Goal: Check status: Check status

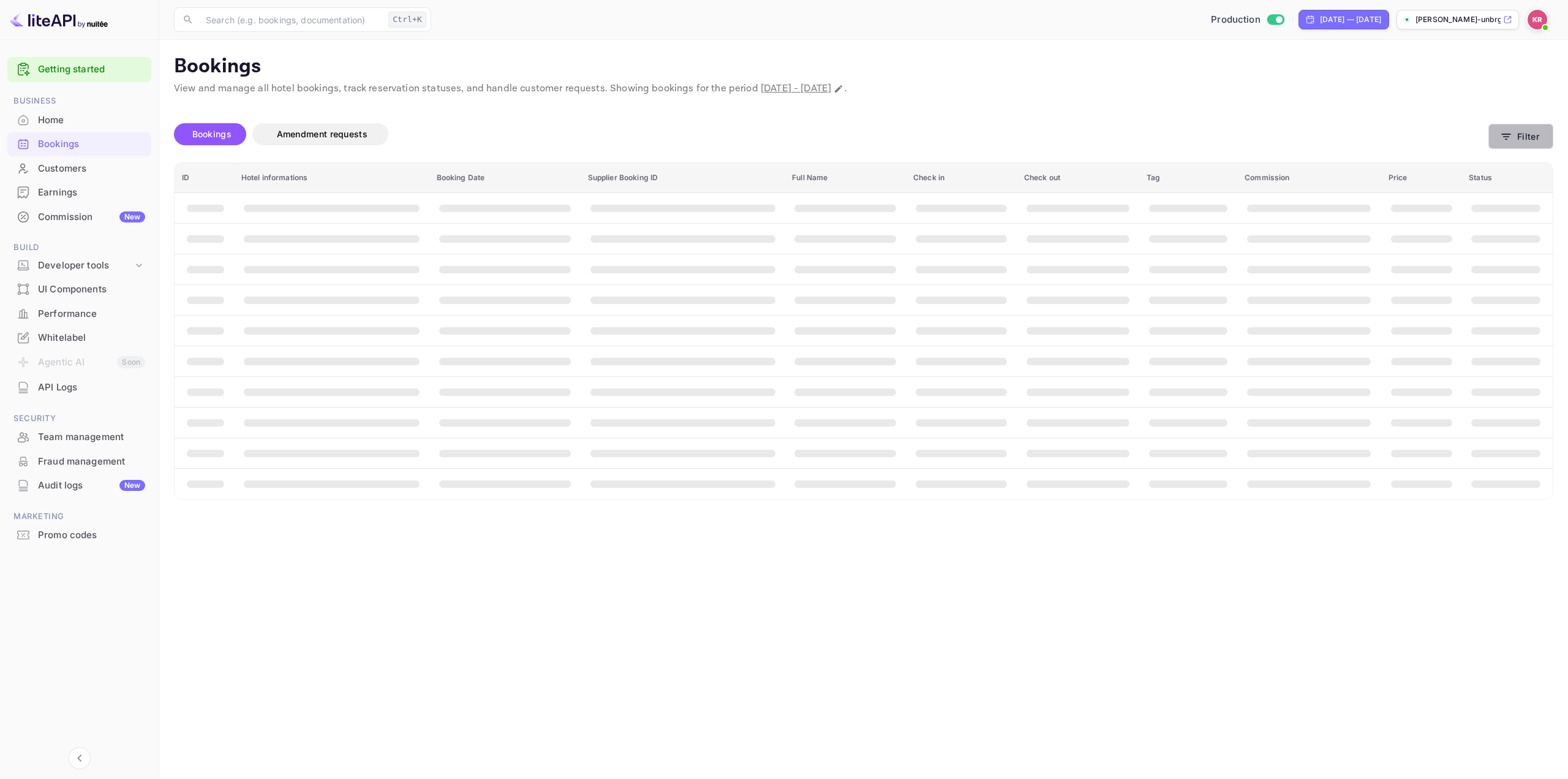
click at [1523, 137] on button "Filter" at bounding box center [1521, 136] width 65 height 25
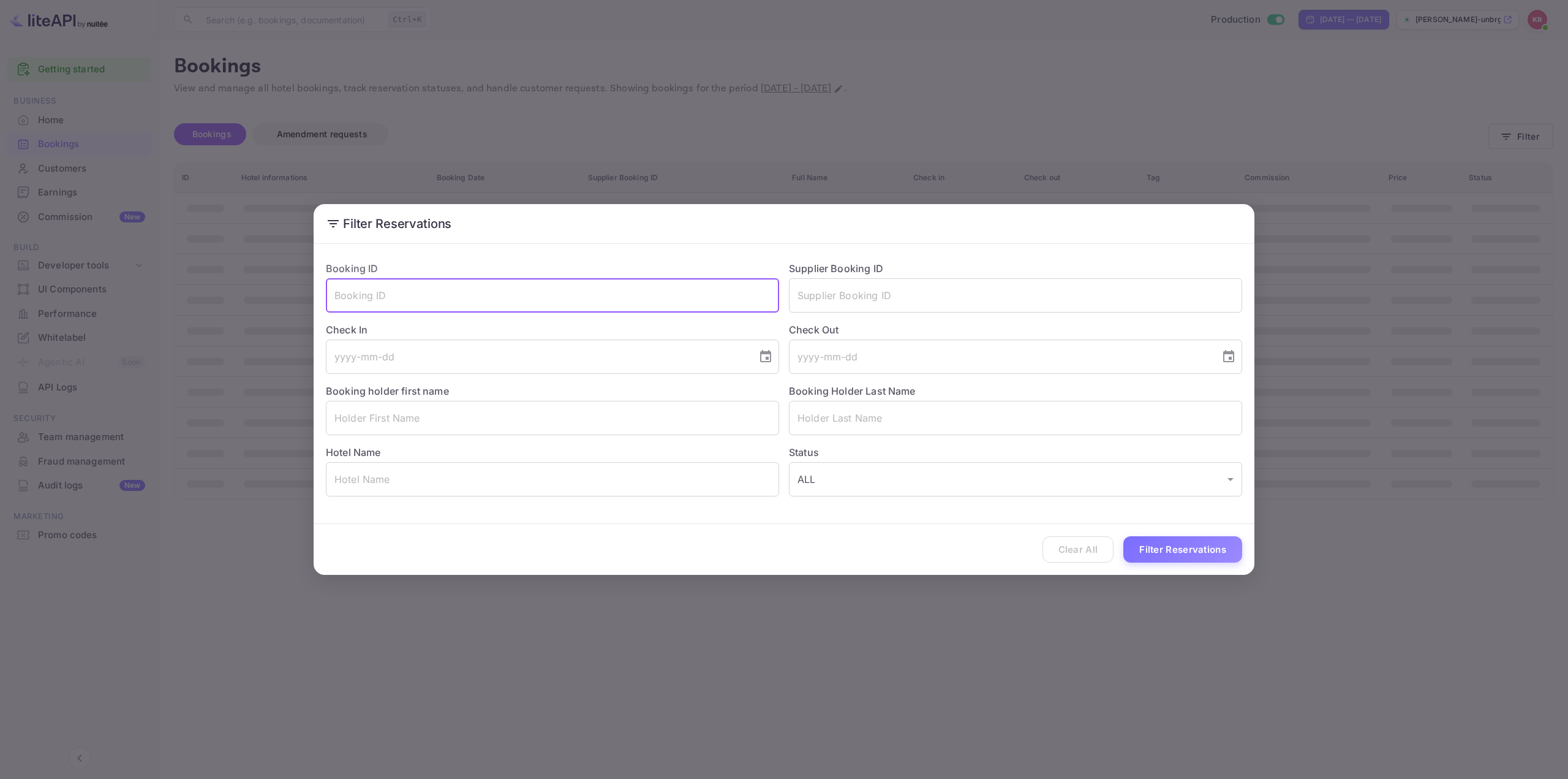
click at [571, 283] on input "text" at bounding box center [552, 295] width 453 height 34
click at [575, 291] on input "text" at bounding box center [552, 295] width 453 height 34
paste input "JEIGWLaJS"
type input "JEIGWLaJS"
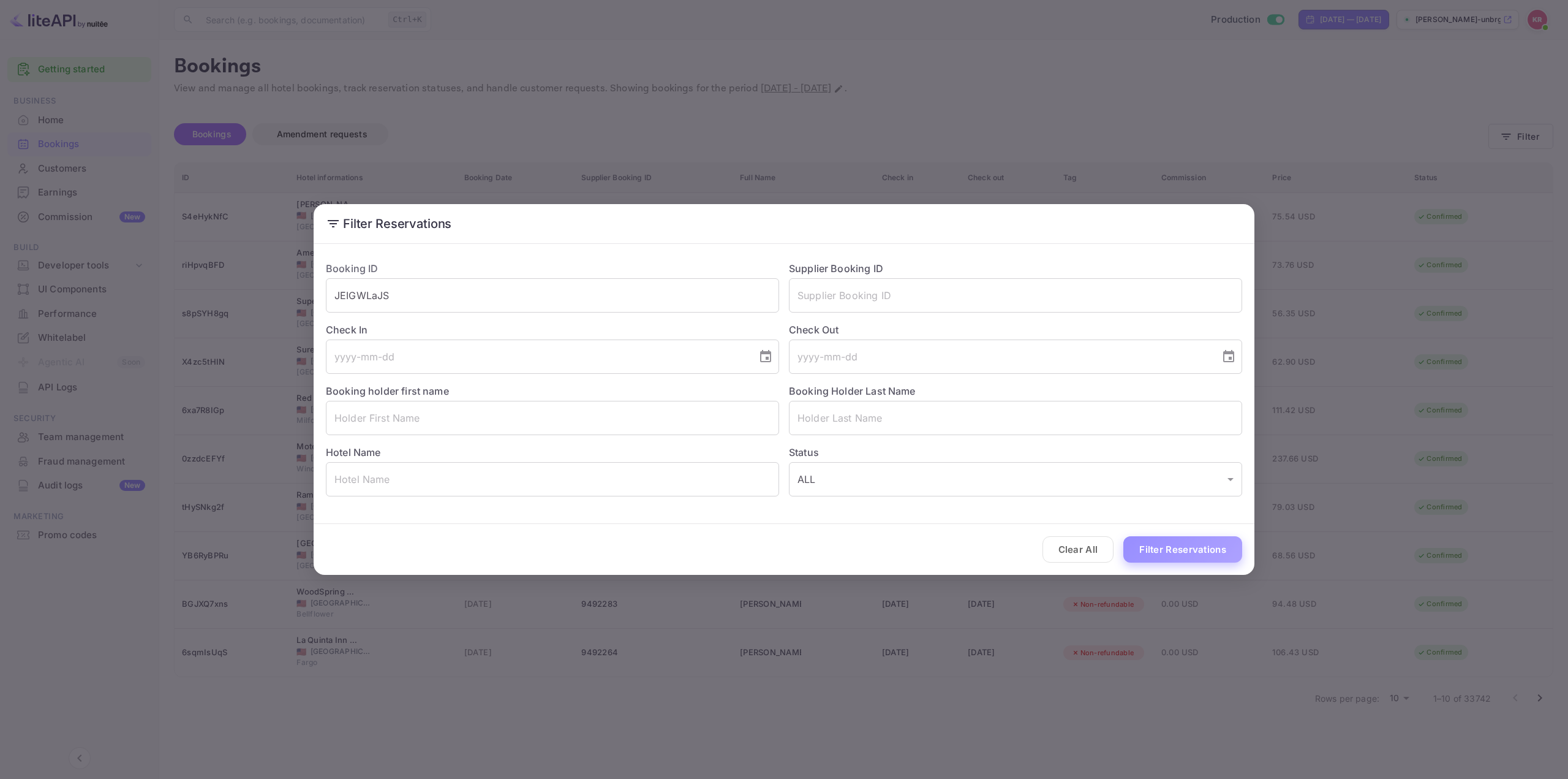
click at [1194, 540] on button "Filter Reservations" at bounding box center [1183, 549] width 119 height 26
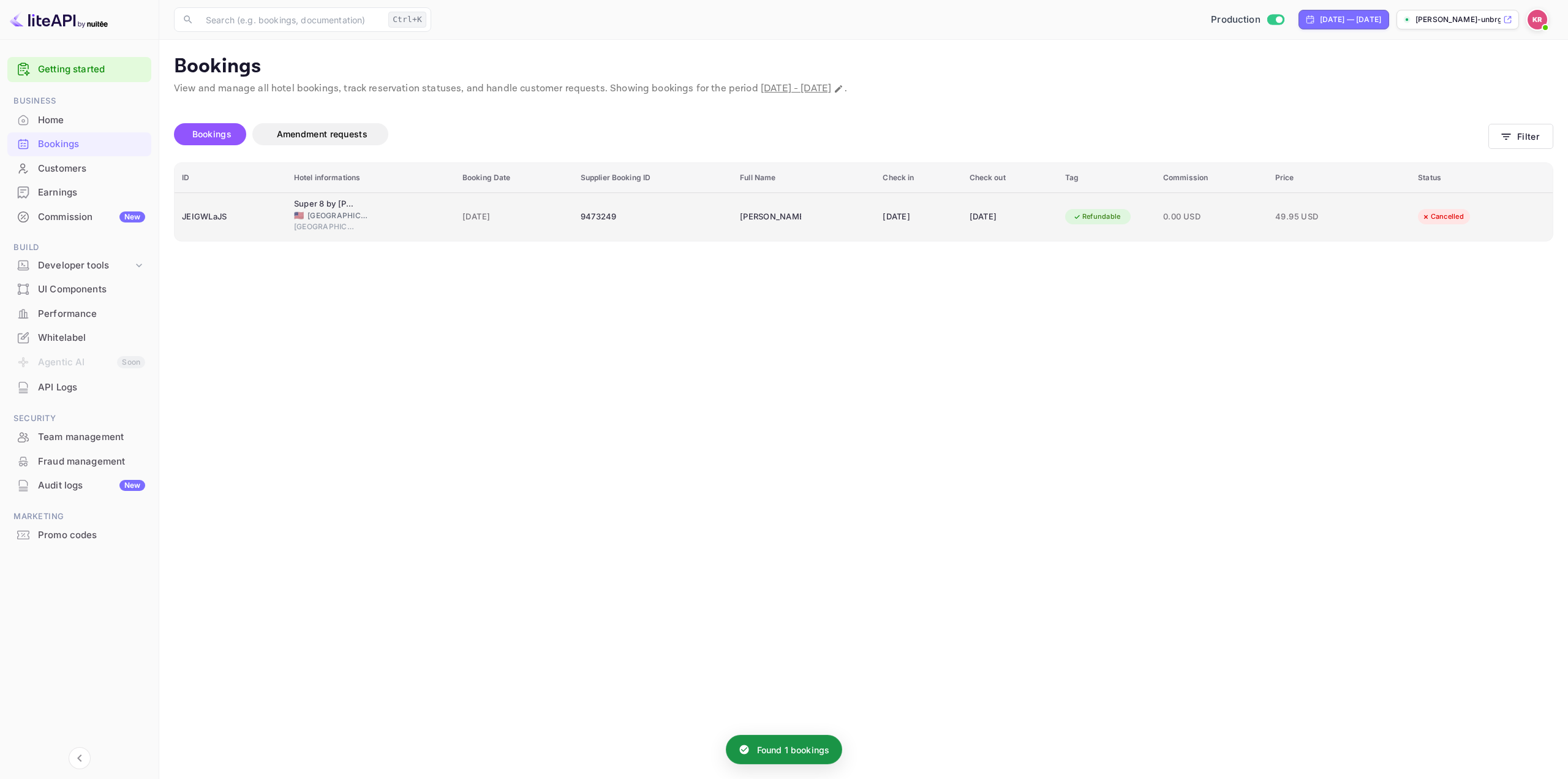
click at [1031, 221] on div "[DATE]" at bounding box center [1010, 216] width 81 height 20
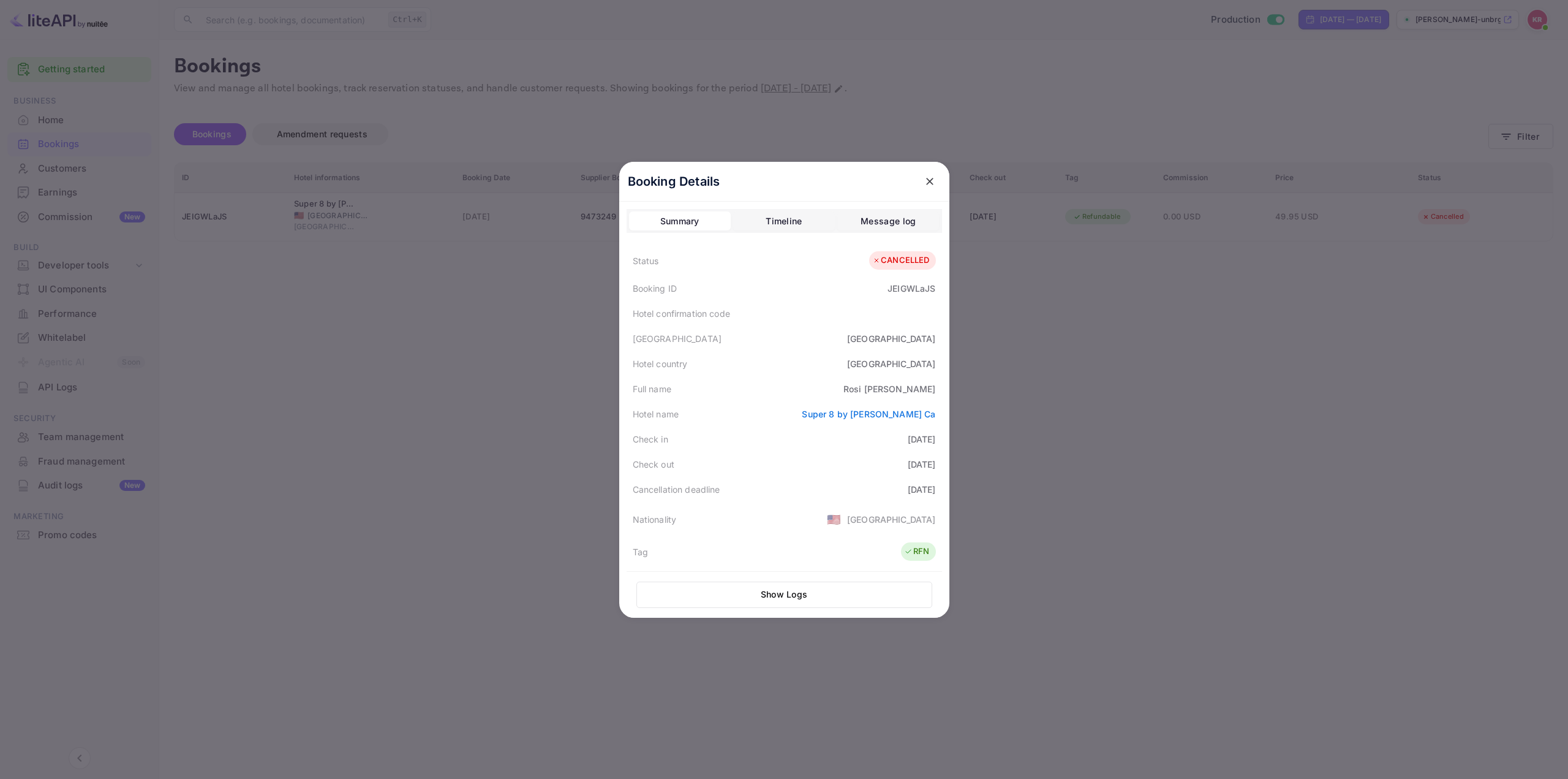
click at [907, 286] on div "JEIGWLaJS" at bounding box center [912, 289] width 48 height 13
copy div "JEIGWLaJS"
click at [761, 495] on div "Cancellation deadline [DATE]" at bounding box center [784, 489] width 315 height 25
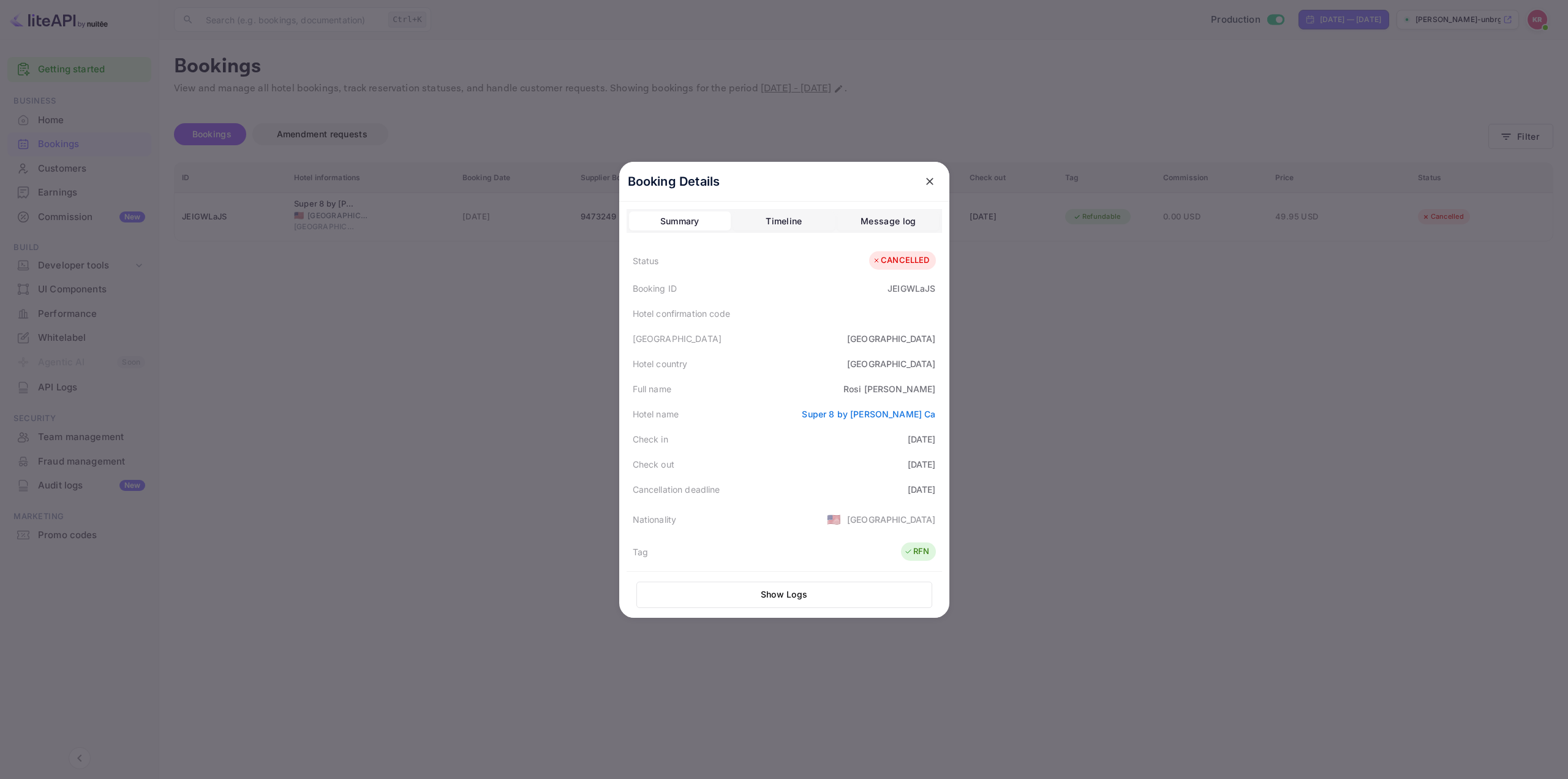
drag, startPoint x: 870, startPoint y: 498, endPoint x: 955, endPoint y: 493, distance: 85.1
click at [955, 493] on div "Booking Details Summary Timeline Message log Status CANCELLED Booking ID JEIGWL…" at bounding box center [784, 389] width 369 height 779
click at [835, 495] on div "Cancellation deadline [DATE]" at bounding box center [784, 489] width 315 height 25
drag, startPoint x: 881, startPoint y: 491, endPoint x: 927, endPoint y: 492, distance: 46.0
click at [927, 492] on div "[DATE]" at bounding box center [922, 490] width 28 height 13
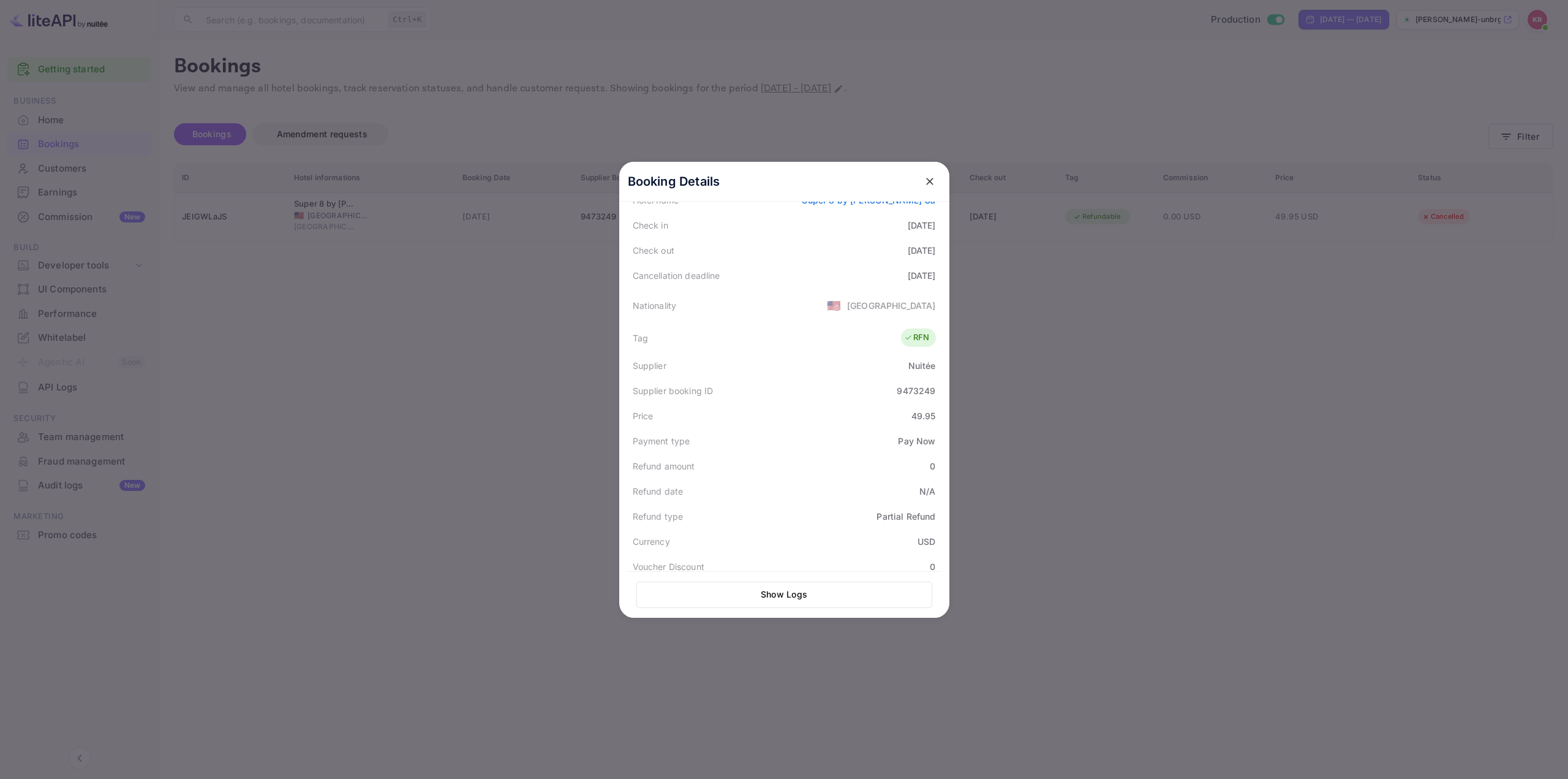
scroll to position [245, 0]
drag, startPoint x: 893, startPoint y: 388, endPoint x: 951, endPoint y: 424, distance: 68.3
click at [949, 424] on div "Booking Details Summary Timeline Message log Status CANCELLED Booking ID JEIGWL…" at bounding box center [784, 390] width 330 height 456
click at [781, 250] on div "Cancellation deadline [DATE]" at bounding box center [784, 244] width 315 height 25
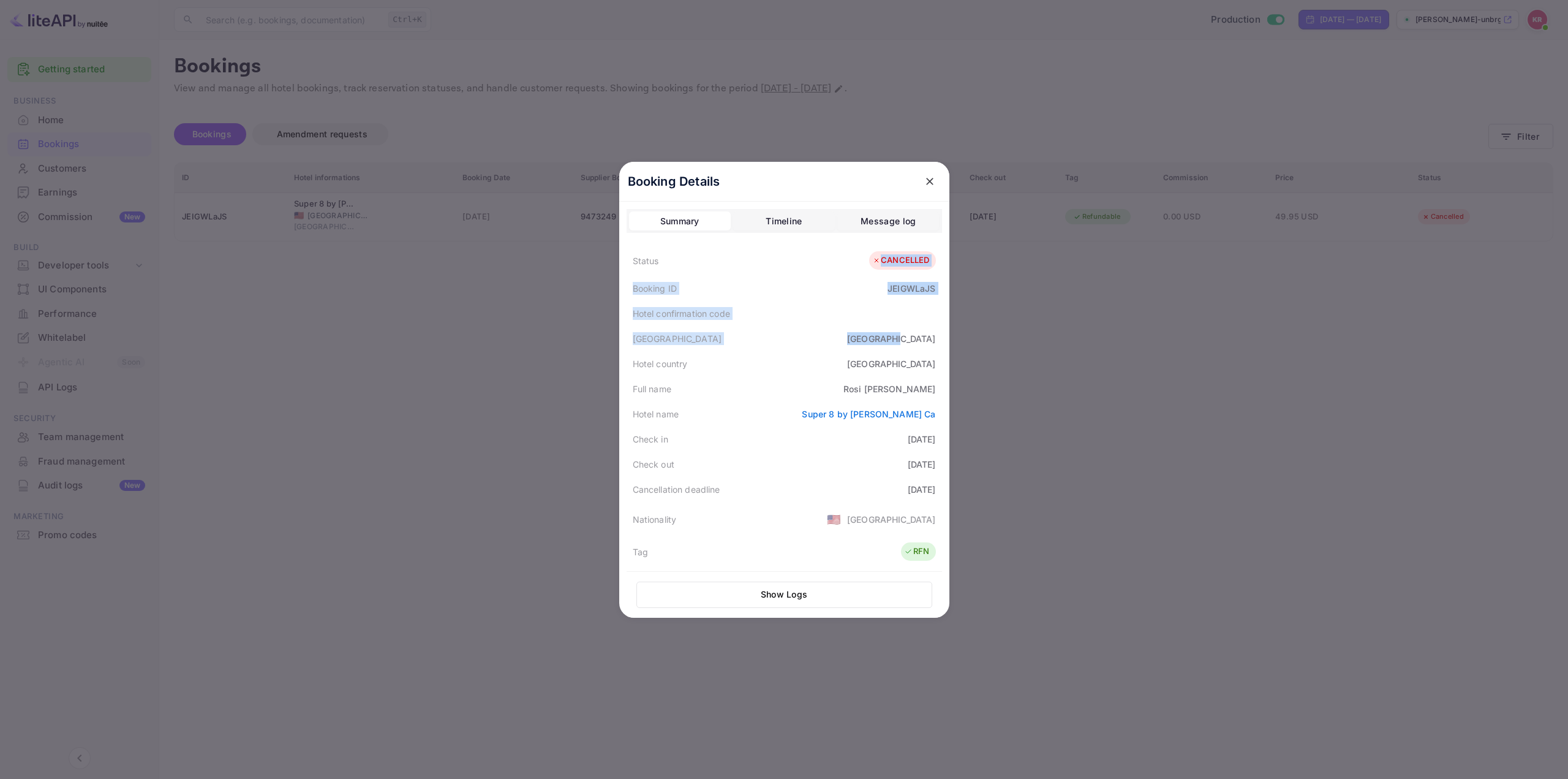
drag, startPoint x: 873, startPoint y: 261, endPoint x: 922, endPoint y: 356, distance: 106.9
click at [925, 352] on div "Status CANCELLED Booking ID JEIGWLaJS Hotel confirmation code [GEOGRAPHIC_DATA]…" at bounding box center [784, 556] width 315 height 623
click at [802, 503] on div "Nationality 🇺🇸 [DEMOGRAPHIC_DATA]" at bounding box center [784, 519] width 315 height 34
click at [763, 482] on div "Cancellation deadline [DATE]" at bounding box center [784, 489] width 315 height 25
click at [801, 386] on div "Full name [PERSON_NAME]" at bounding box center [784, 388] width 315 height 25
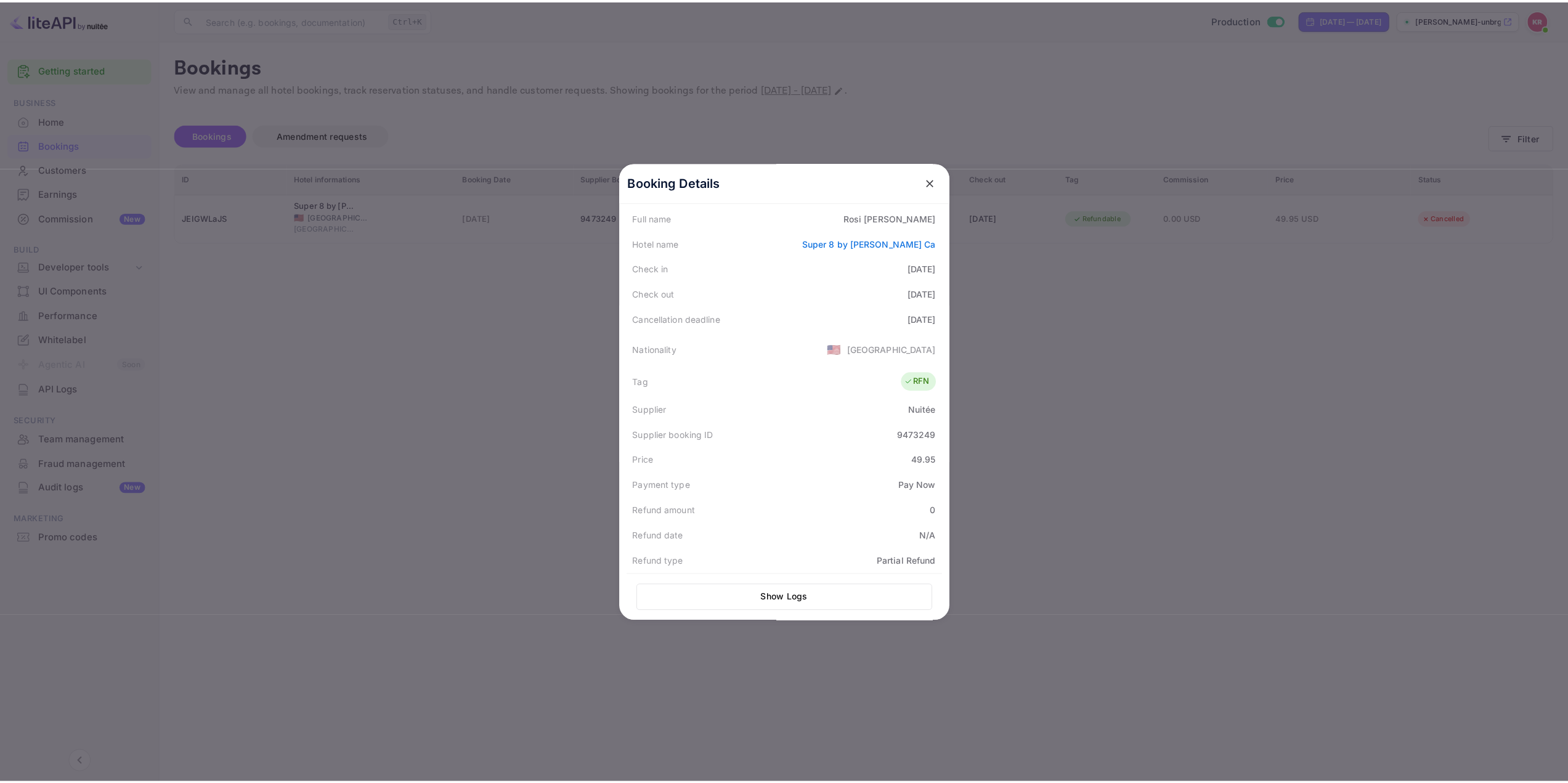
scroll to position [57, 0]
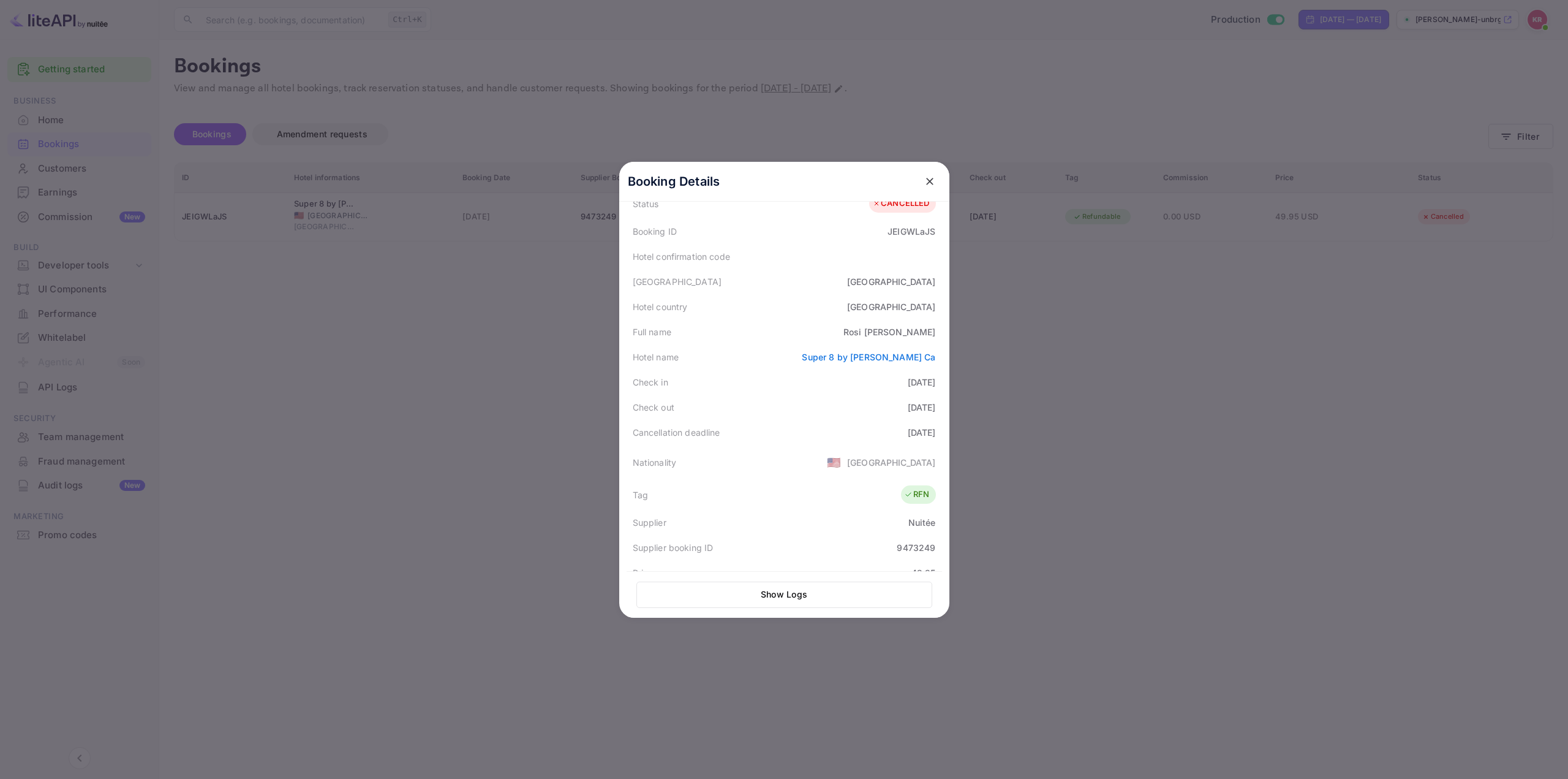
click at [1099, 165] on div at bounding box center [784, 389] width 1568 height 779
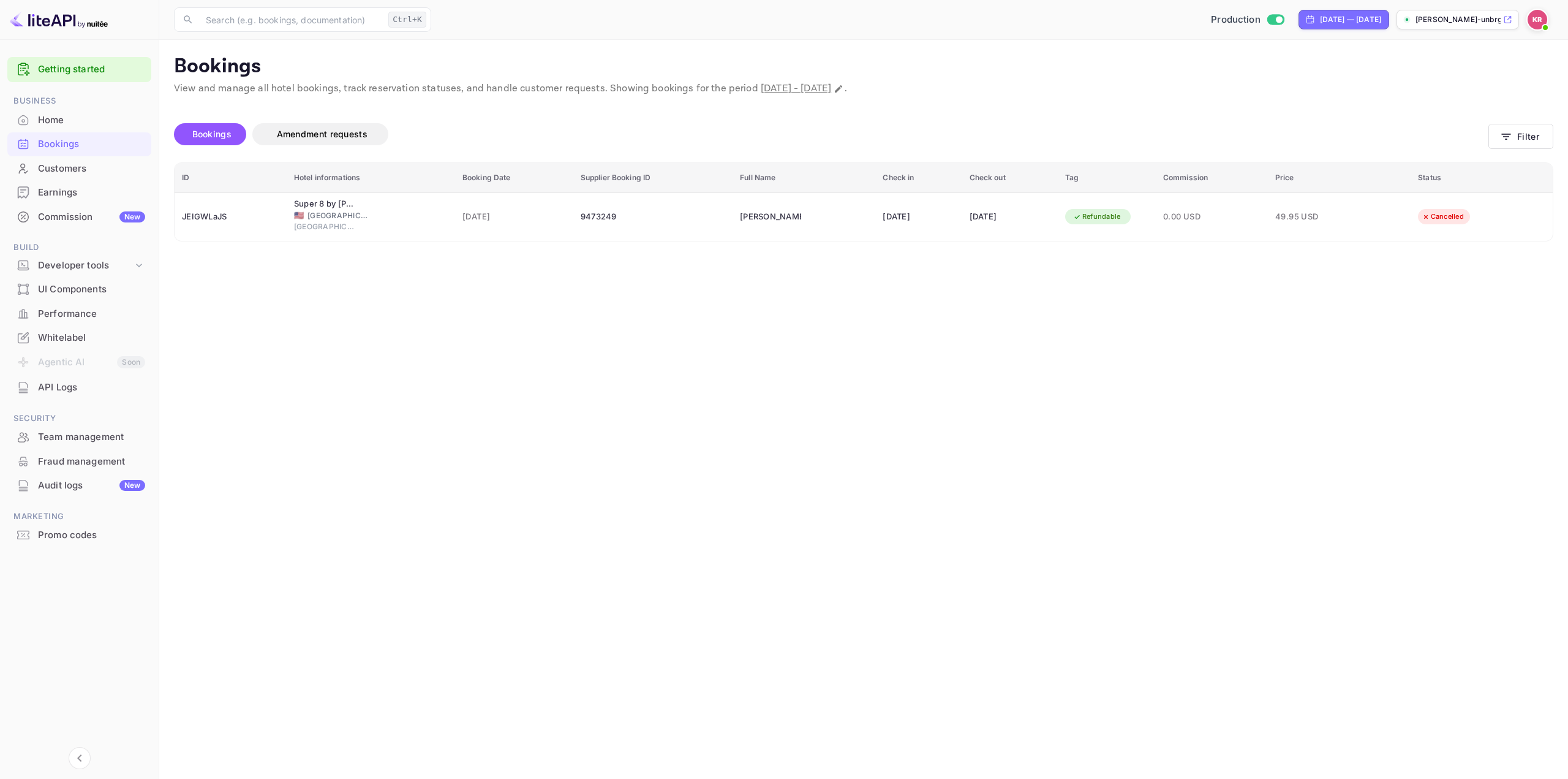
click at [1544, 20] on img at bounding box center [1537, 20] width 20 height 20
click at [1413, 153] on div "Sign out" at bounding box center [1463, 166] width 171 height 27
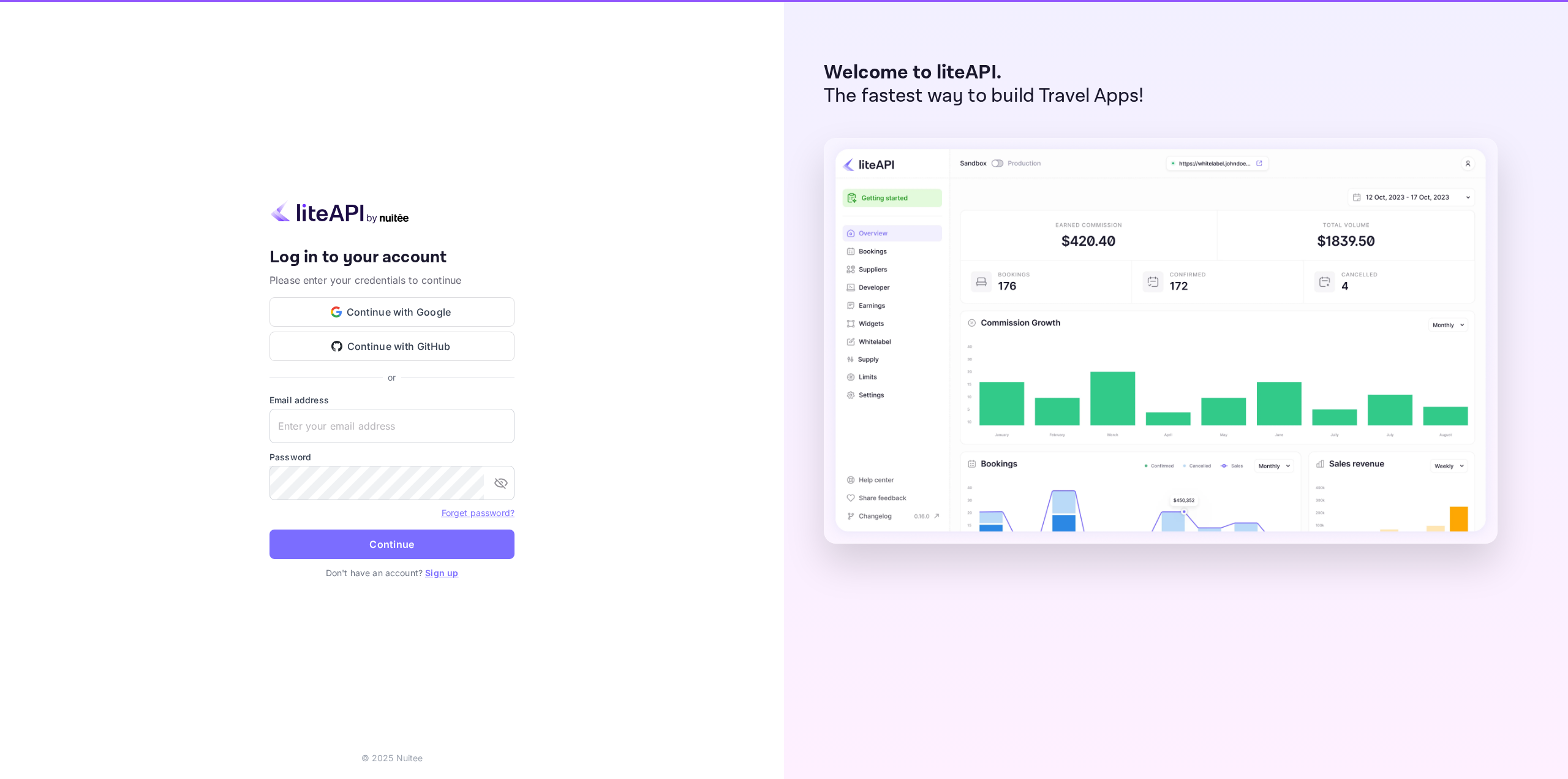
type input "[EMAIL_ADDRESS][DOMAIN_NAME]"
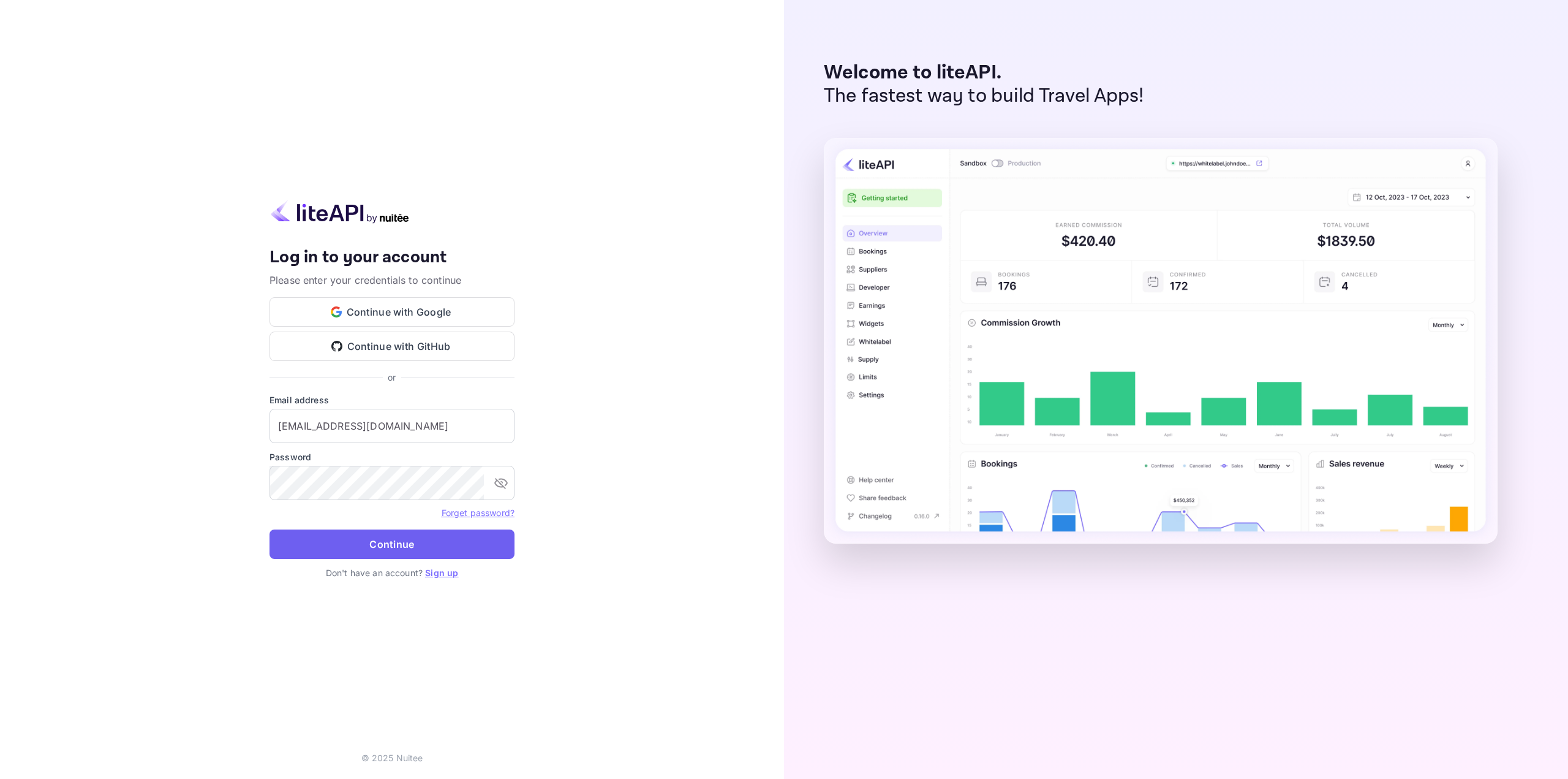
click at [385, 535] on button "Continue" at bounding box center [392, 544] width 245 height 30
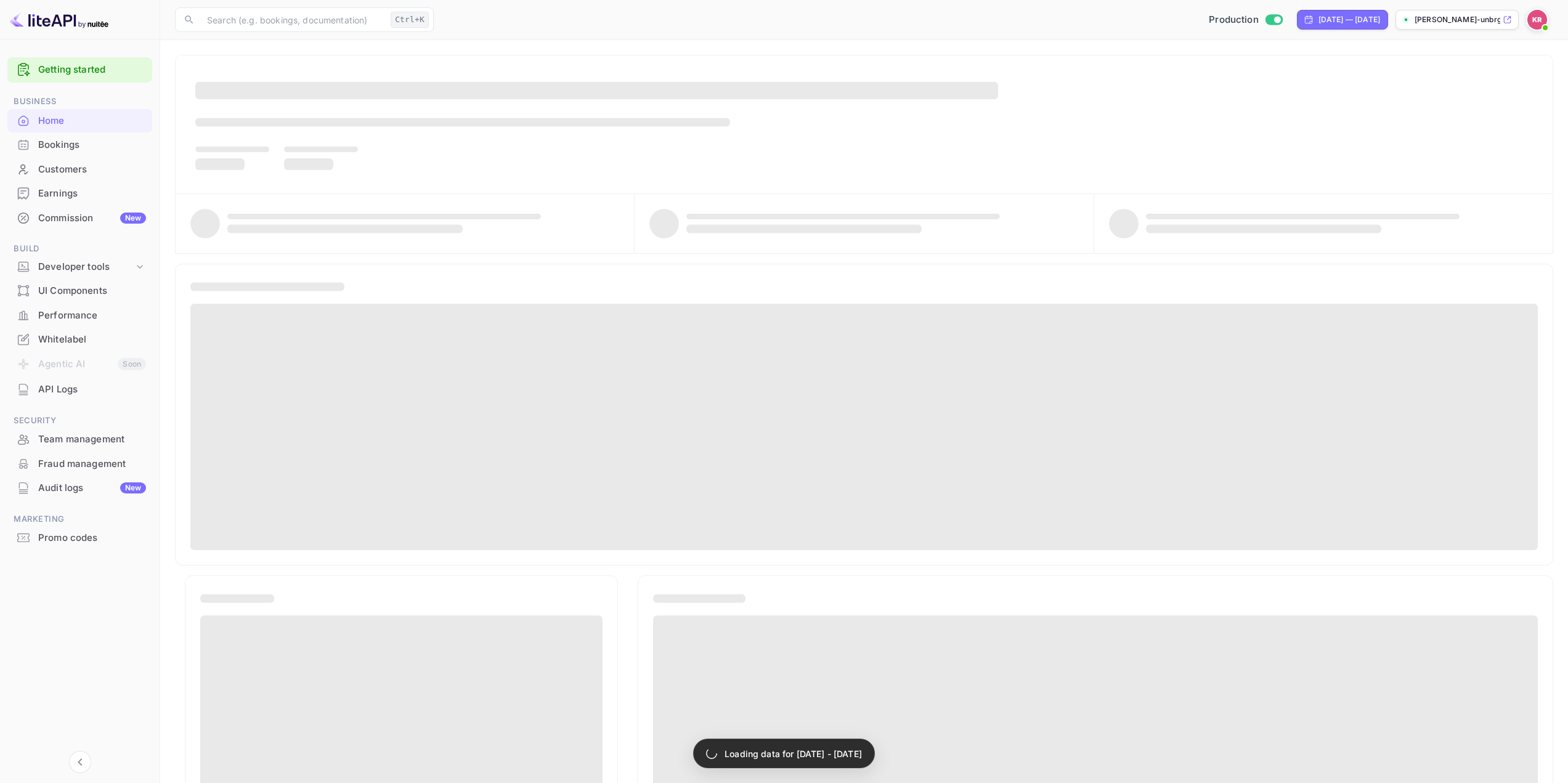
click at [77, 146] on div "Bookings" at bounding box center [92, 145] width 108 height 14
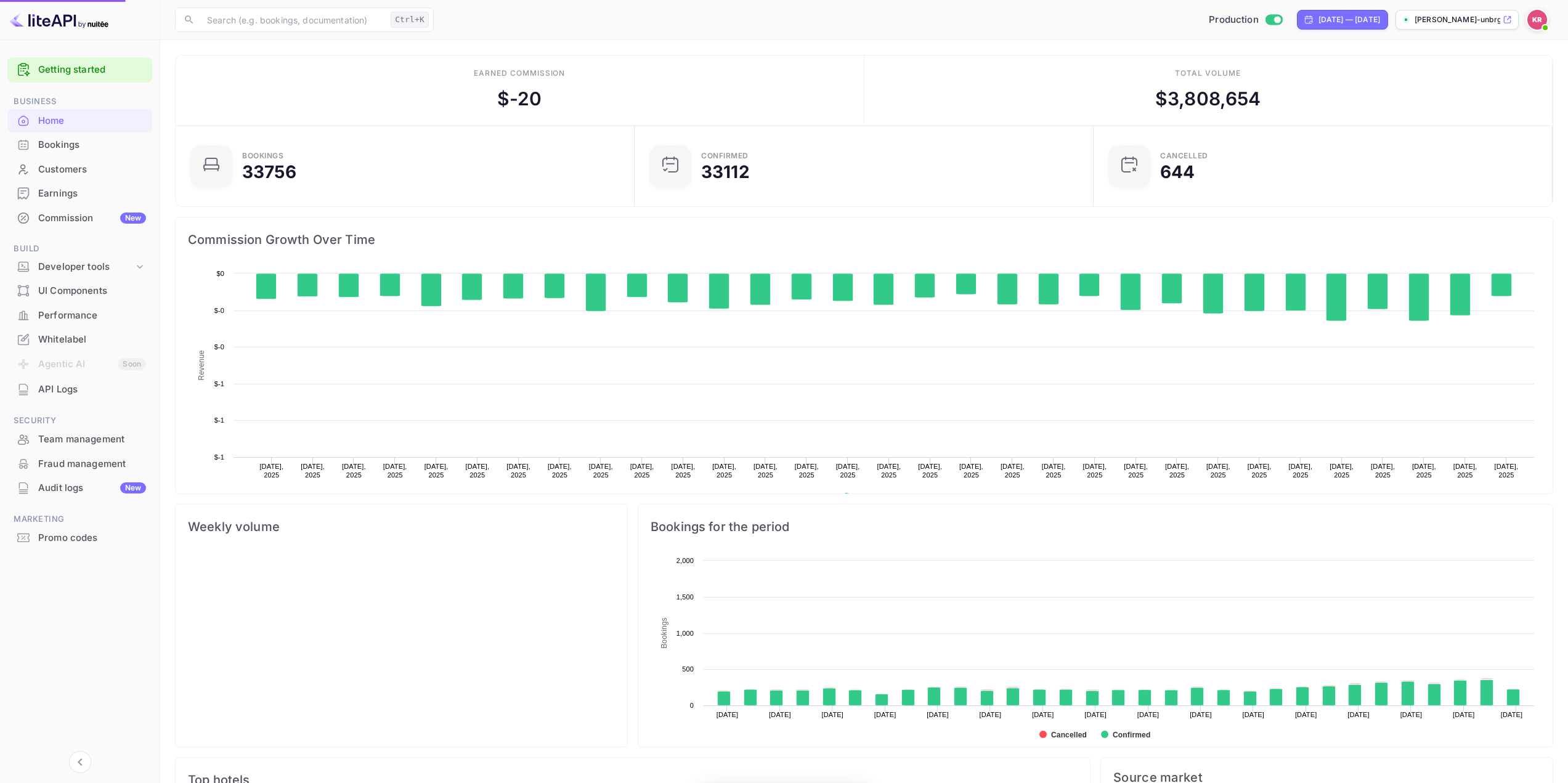
click at [60, 143] on div "Bookings" at bounding box center [92, 145] width 108 height 14
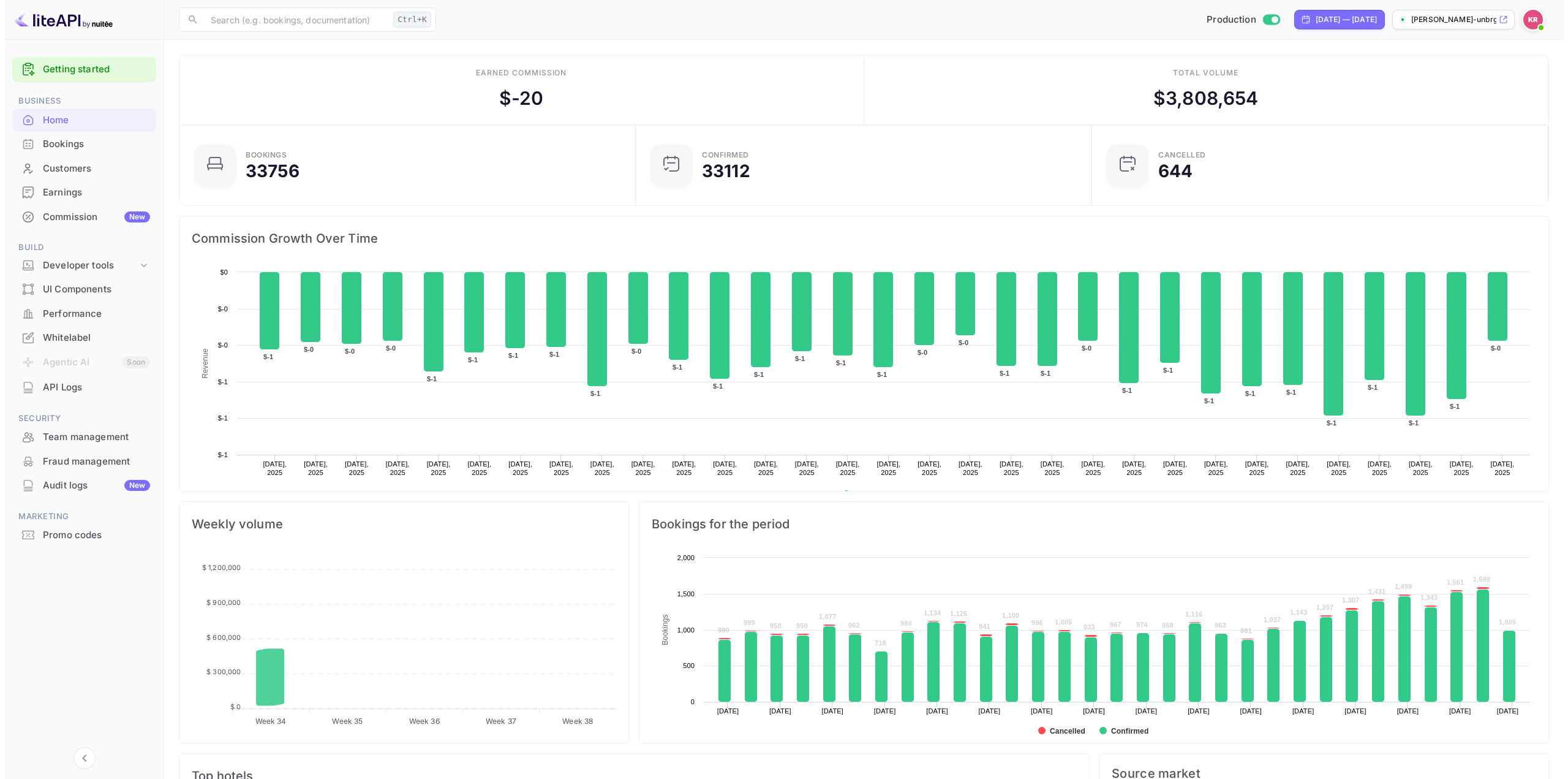
scroll to position [190, 440]
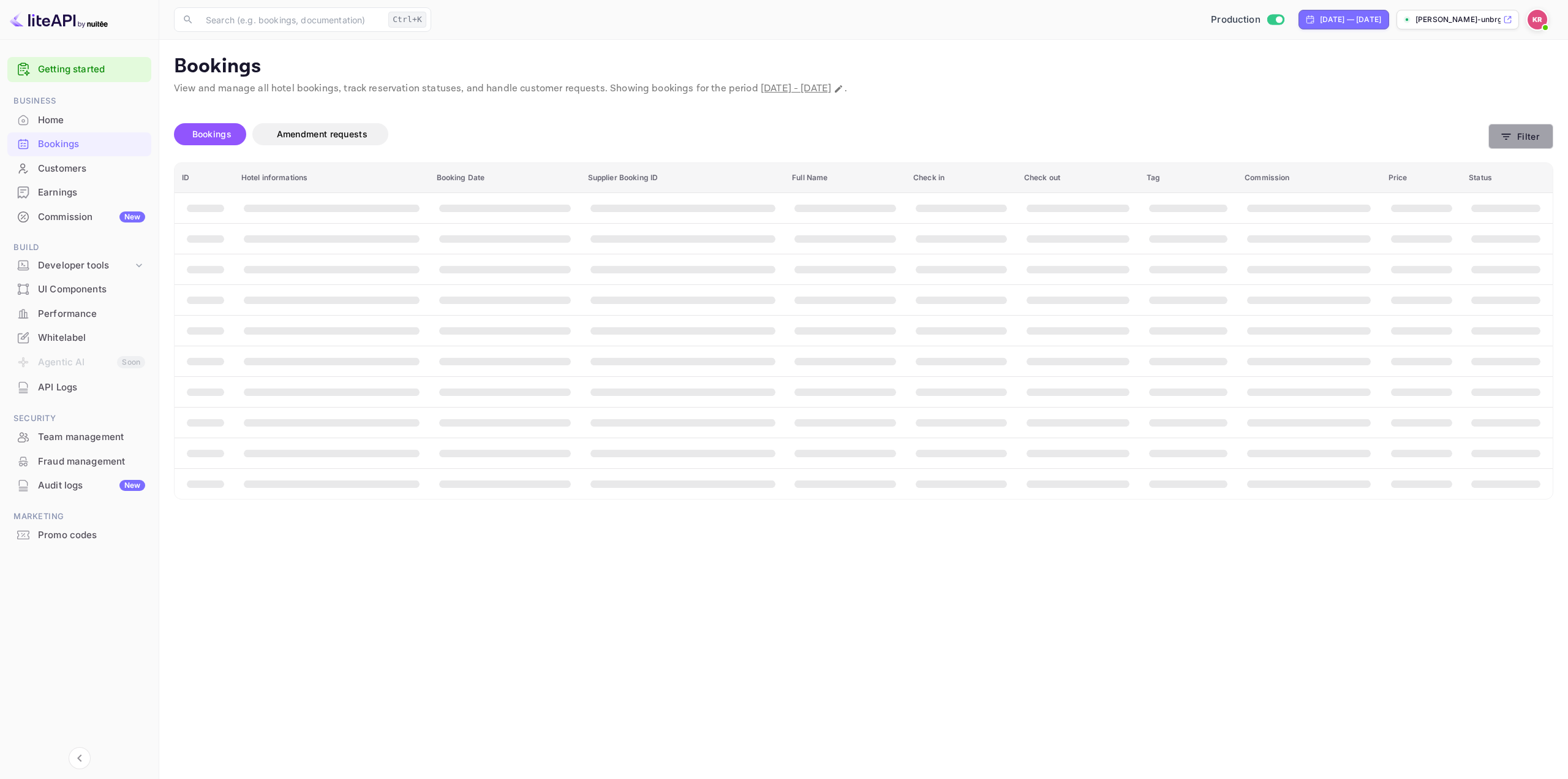
click at [1514, 140] on button "Filter" at bounding box center [1521, 136] width 65 height 25
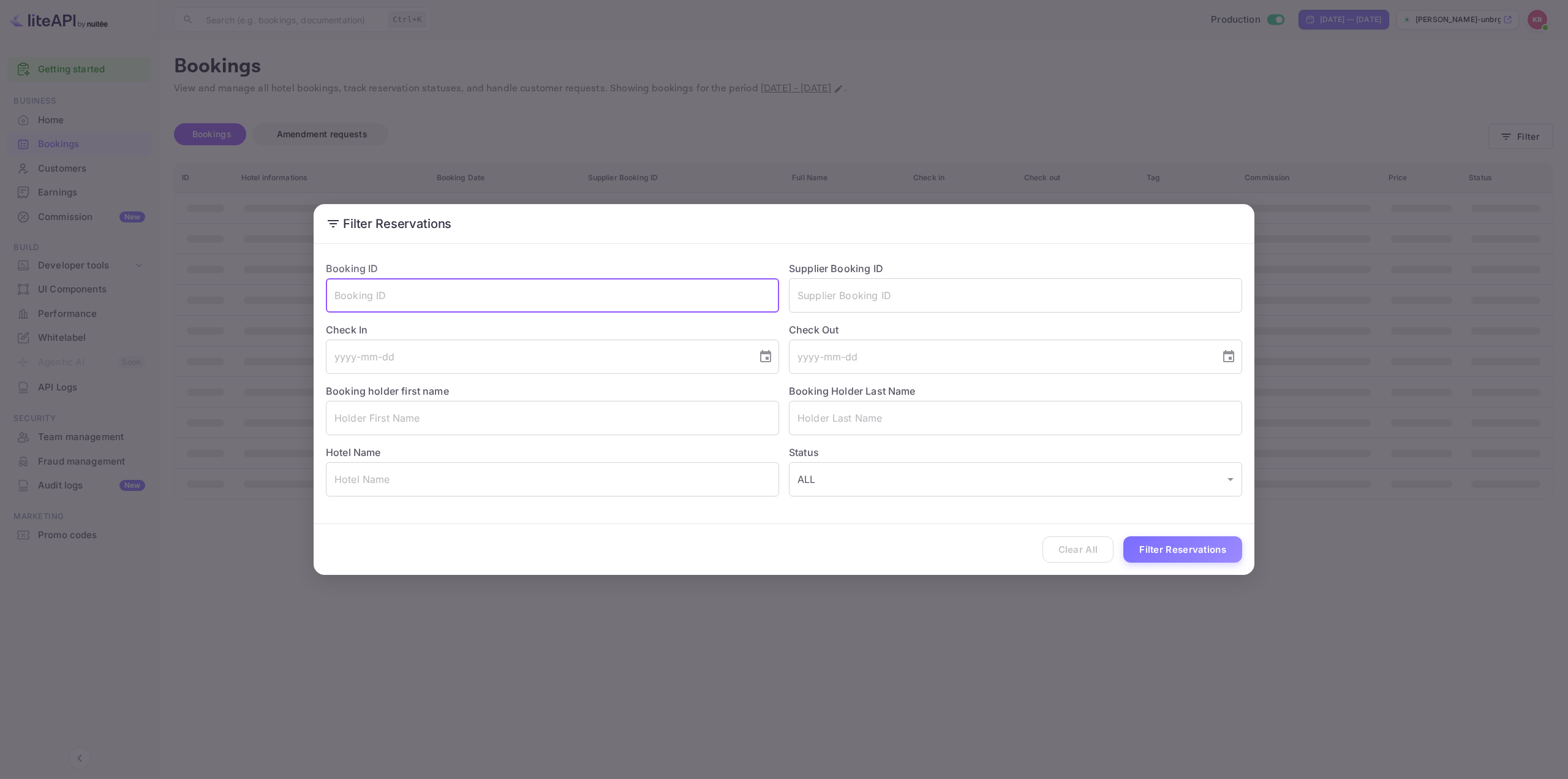
click at [523, 299] on input "text" at bounding box center [552, 295] width 453 height 34
paste input "JEIGWLaJS"
type input "JEIGWLaJS"
click at [1173, 548] on button "Filter Reservations" at bounding box center [1183, 549] width 119 height 26
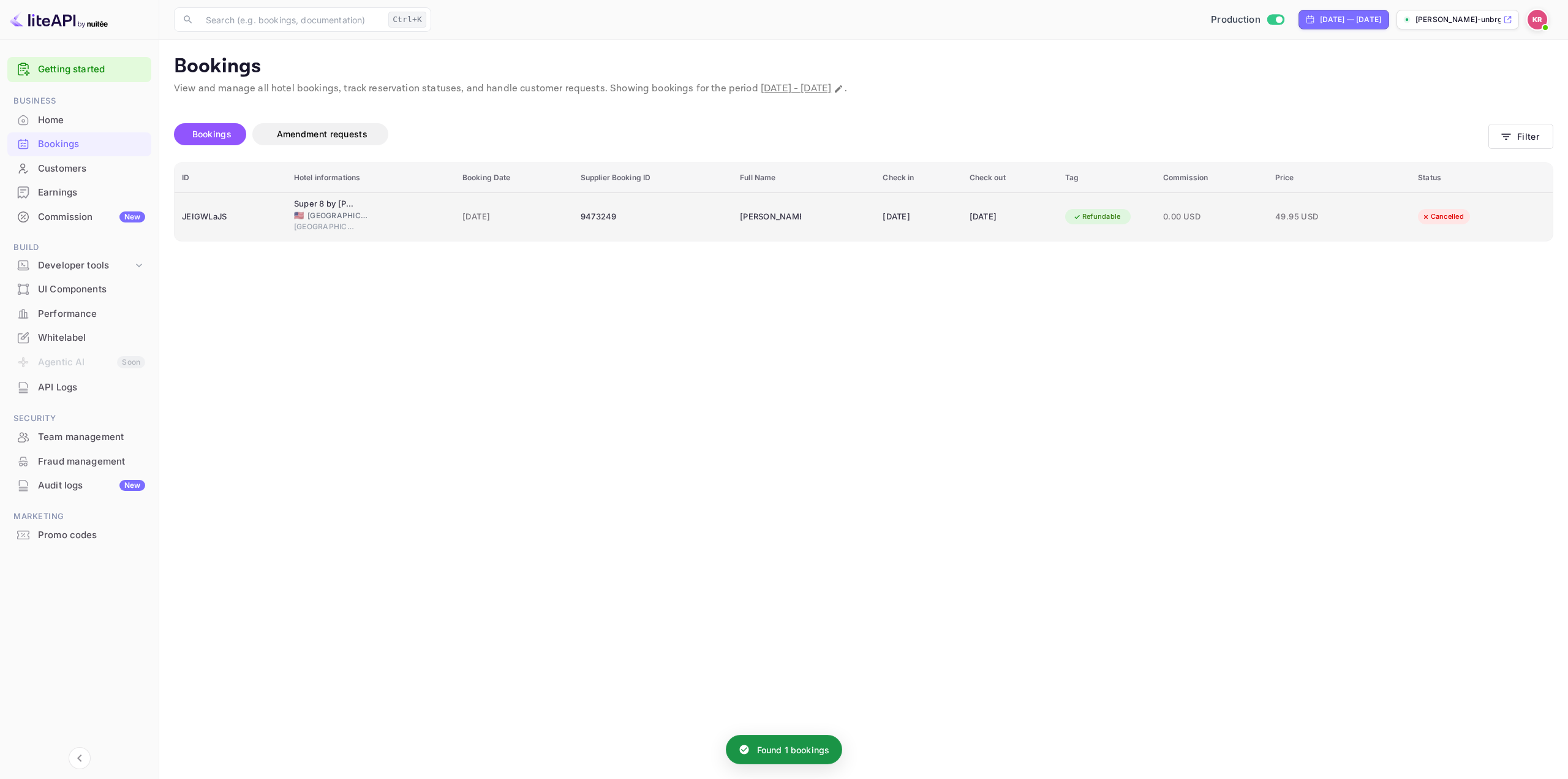
click at [918, 217] on div "[DATE]" at bounding box center [918, 216] width 72 height 20
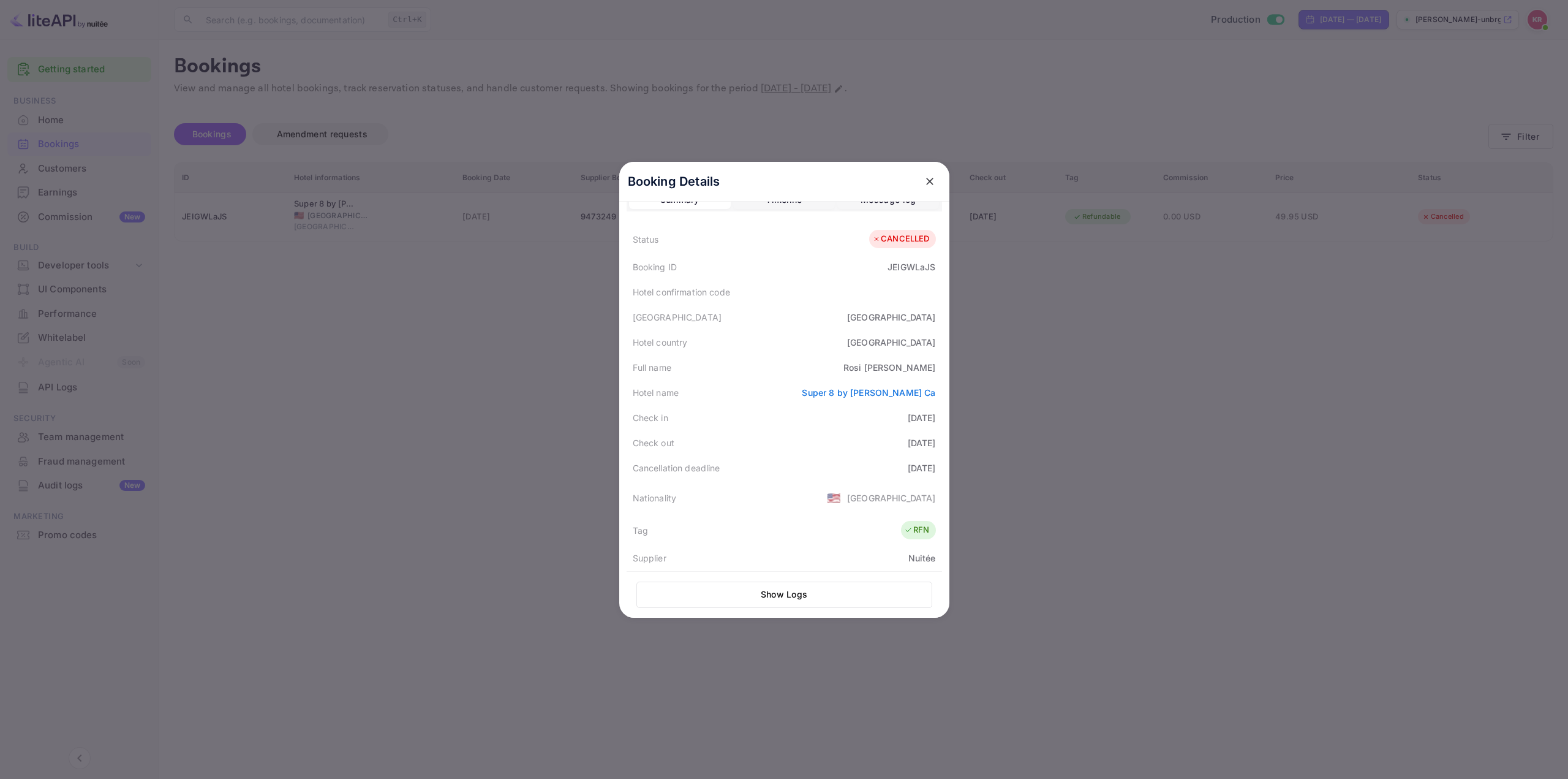
scroll to position [0, 0]
click at [924, 180] on icon "close" at bounding box center [930, 181] width 12 height 12
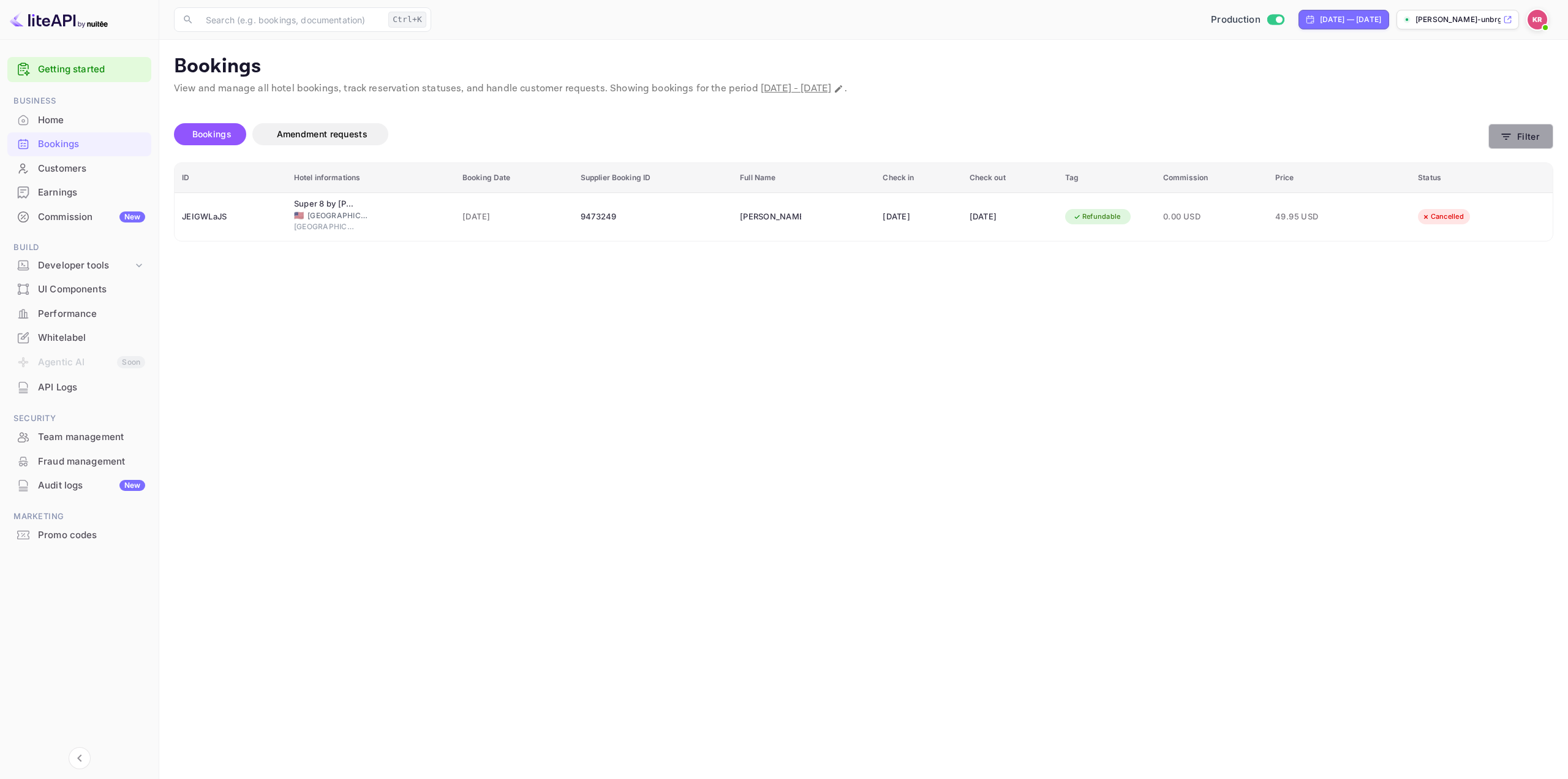
click at [1530, 140] on button "Filter" at bounding box center [1521, 136] width 65 height 25
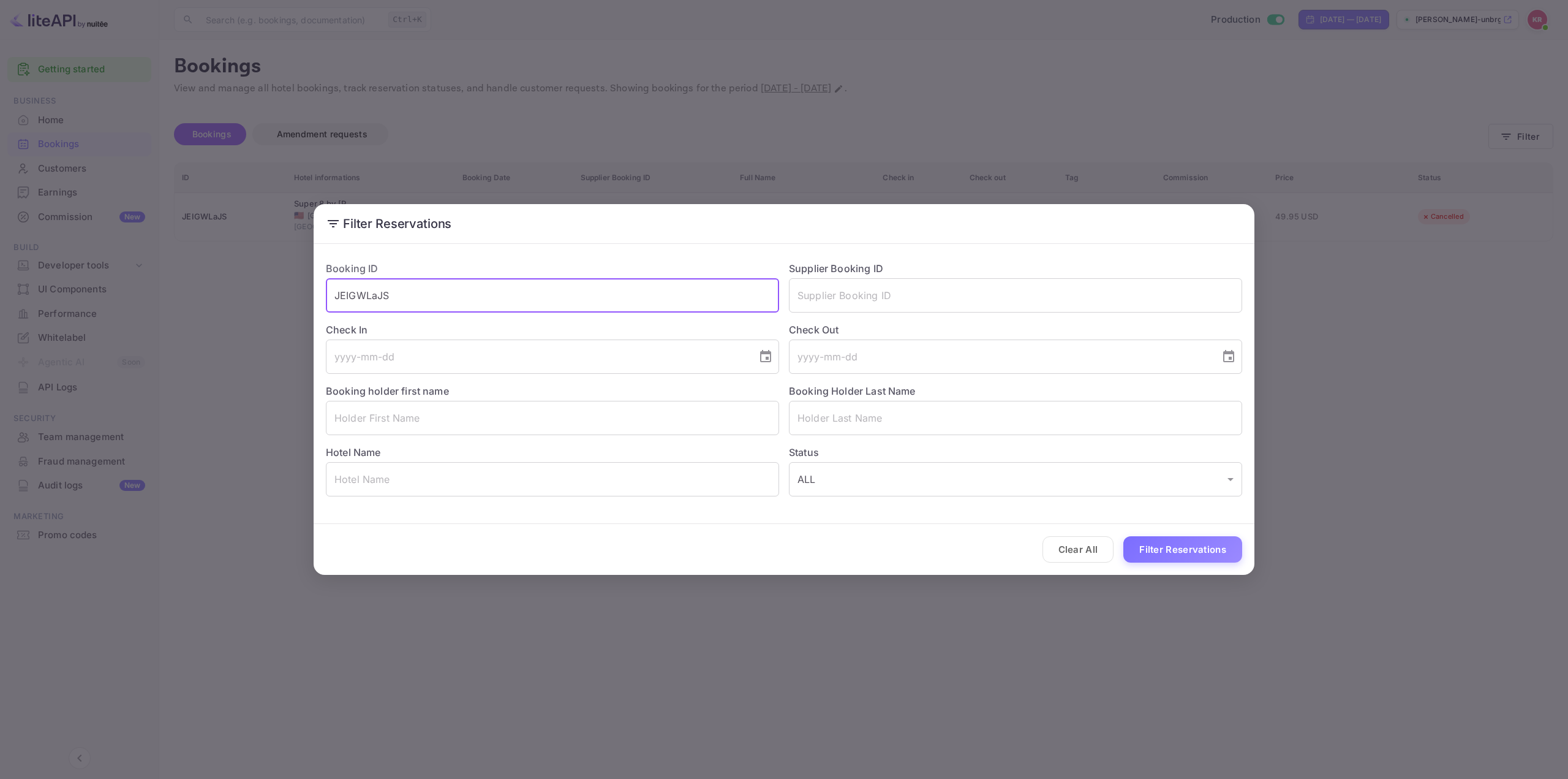
drag, startPoint x: 547, startPoint y: 299, endPoint x: 120, endPoint y: 311, distance: 427.2
click at [123, 299] on div "Filter Reservations Booking ID JEIGWLaJS ​ Supplier Booking ID ​ Check In ​ Che…" at bounding box center [784, 389] width 1568 height 779
paste input "tHySNkg2f"
type input "tHySNkg2f"
click at [1158, 548] on button "Filter Reservations" at bounding box center [1183, 549] width 119 height 26
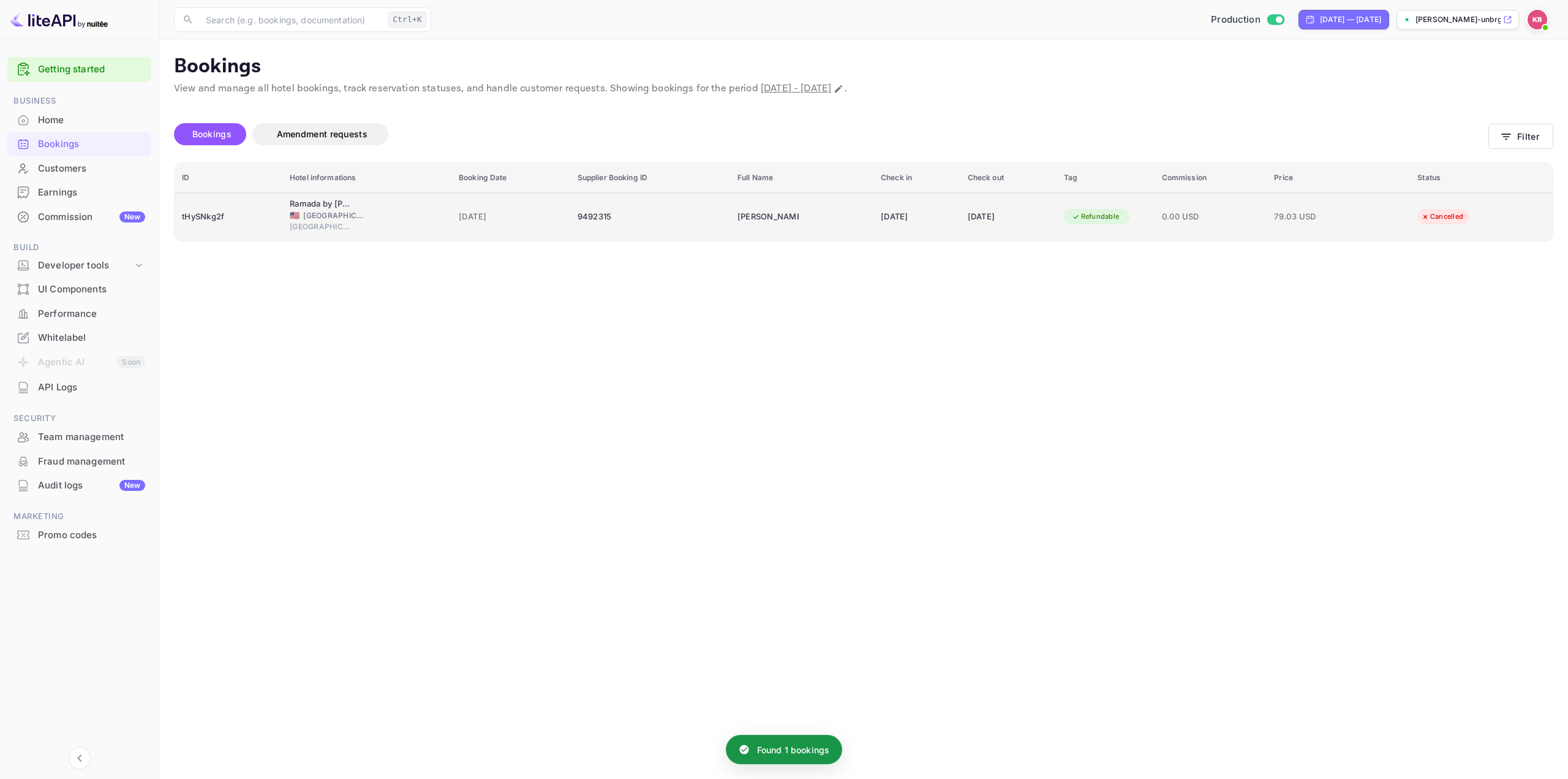
click at [803, 210] on td "[PERSON_NAME]" at bounding box center [802, 216] width 143 height 48
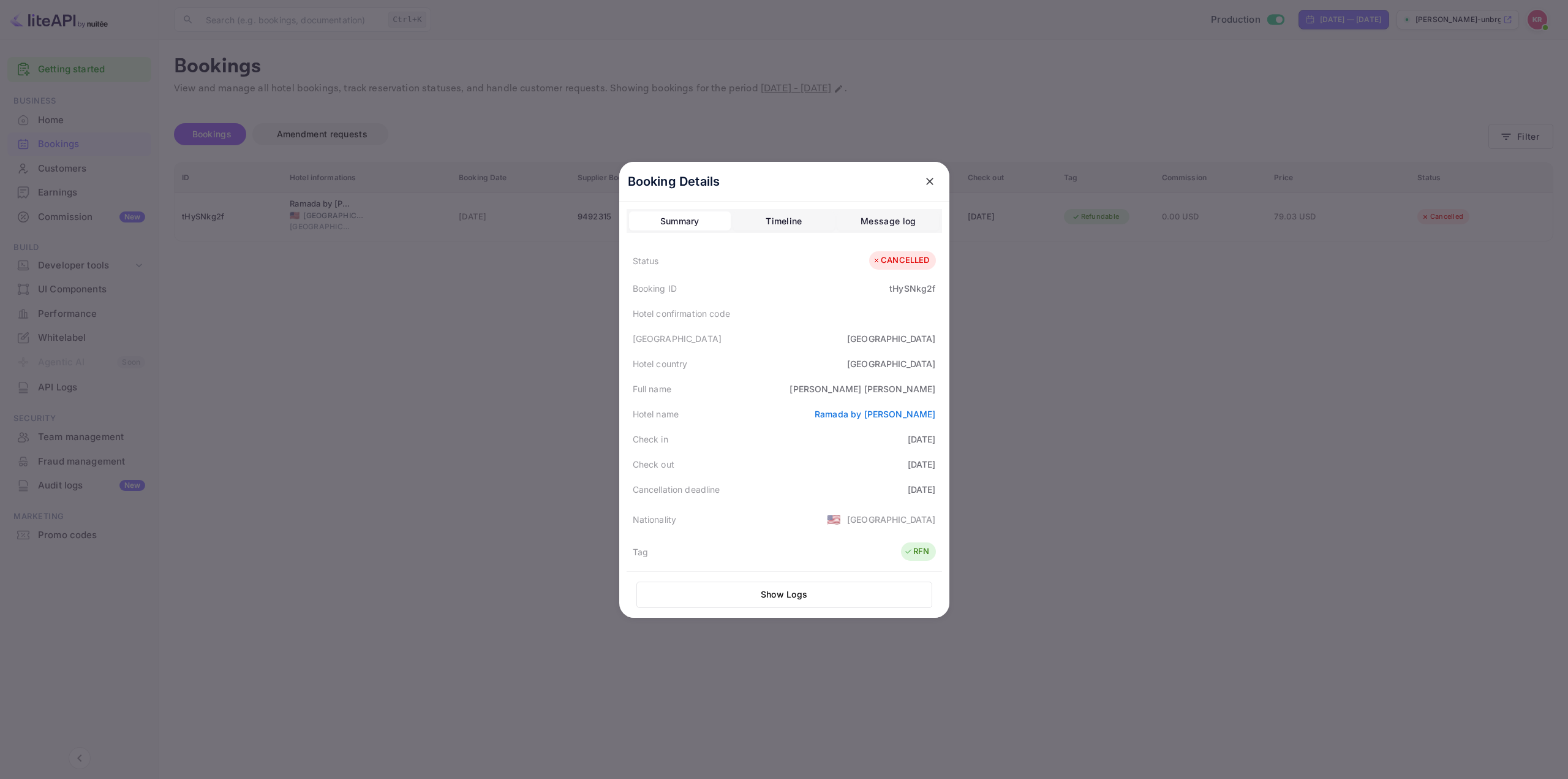
click at [1148, 427] on div at bounding box center [784, 389] width 1568 height 779
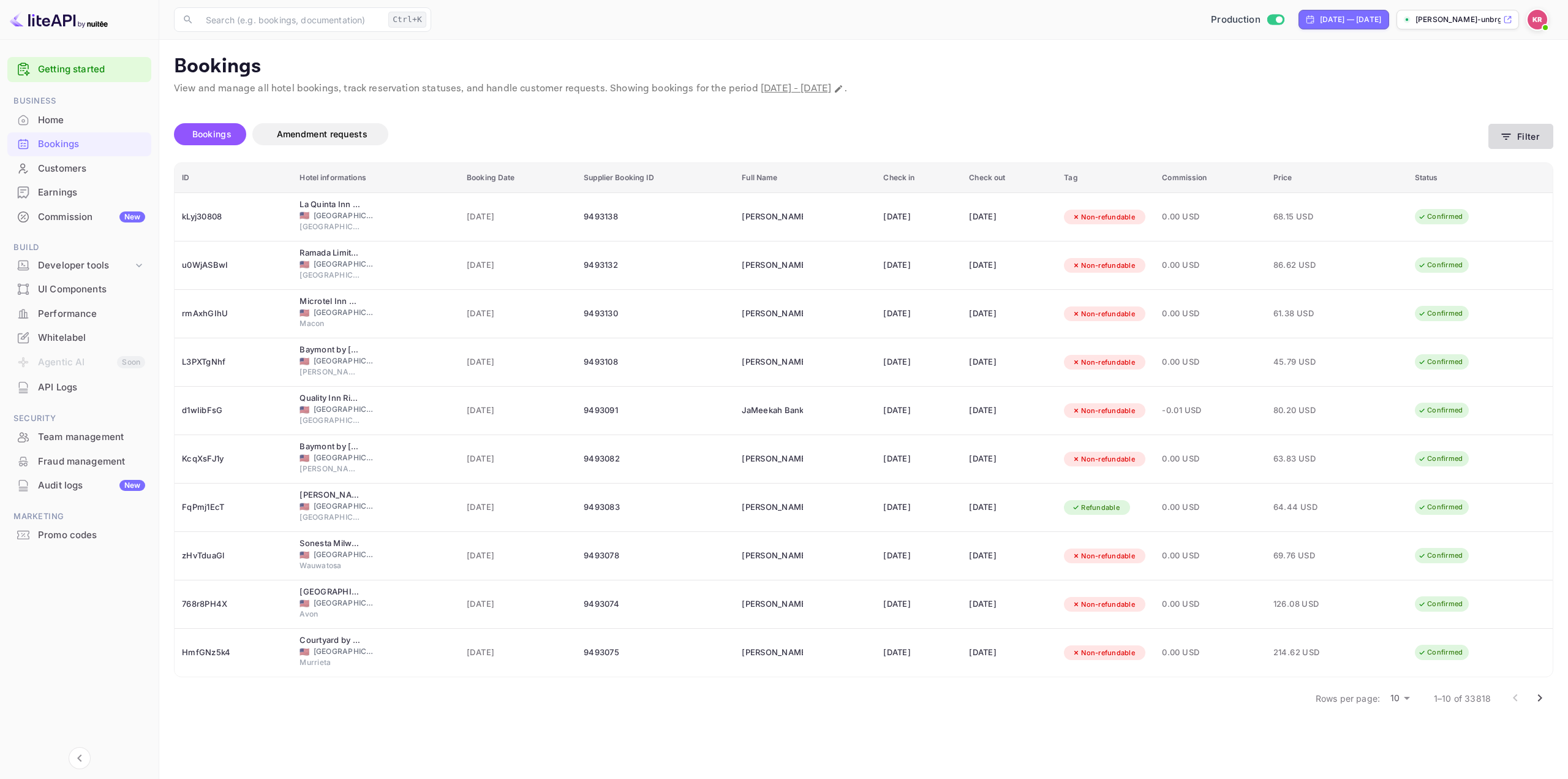
click at [1523, 130] on button "Filter" at bounding box center [1521, 136] width 65 height 25
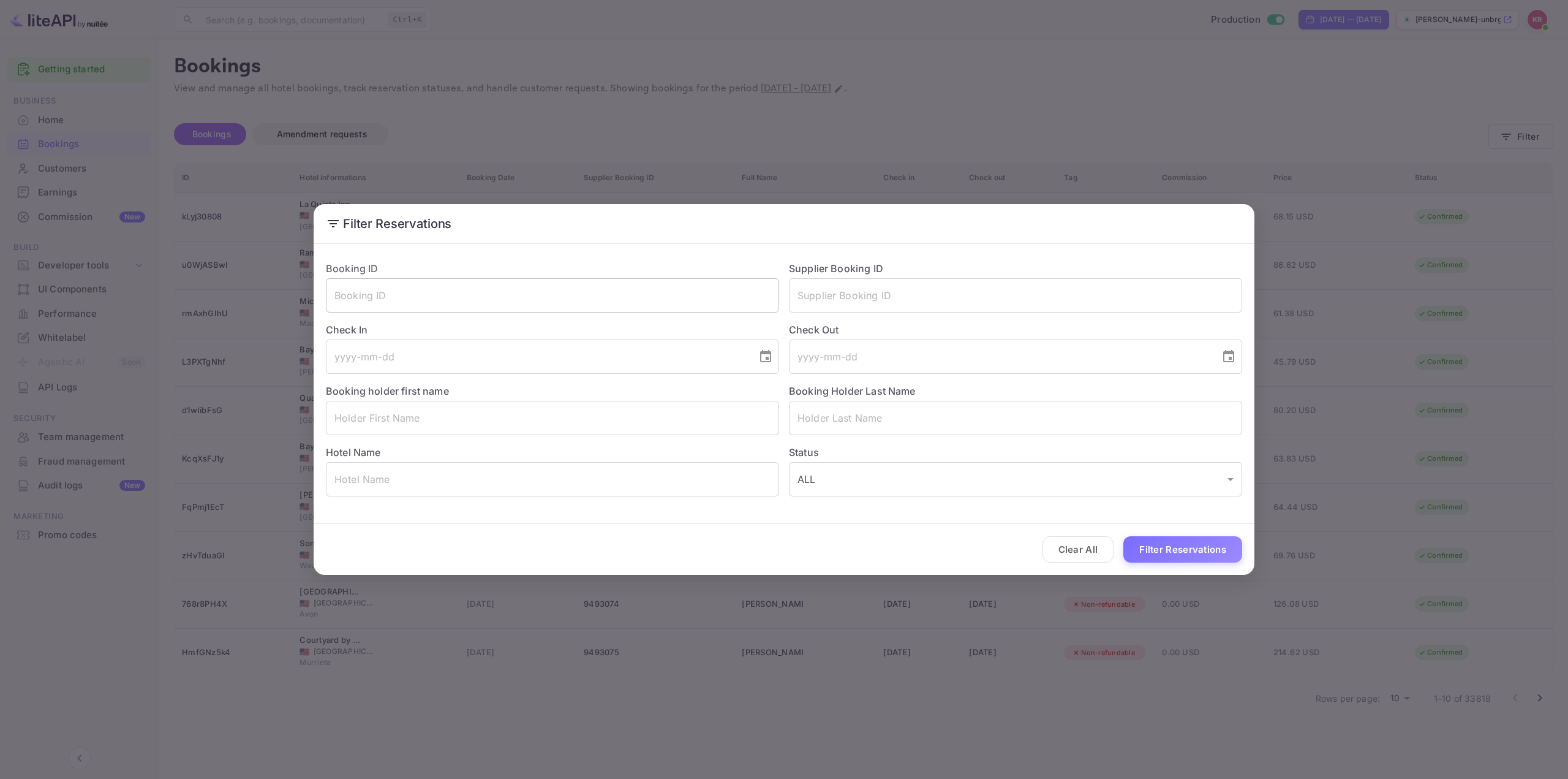
click at [620, 290] on input "text" at bounding box center [552, 295] width 453 height 34
paste input "qqSx5ZU0h"
type input "qqSx5ZU0h"
drag, startPoint x: 1170, startPoint y: 556, endPoint x: 1172, endPoint y: 549, distance: 7.3
click at [1172, 556] on button "Filter Reservations" at bounding box center [1183, 549] width 119 height 26
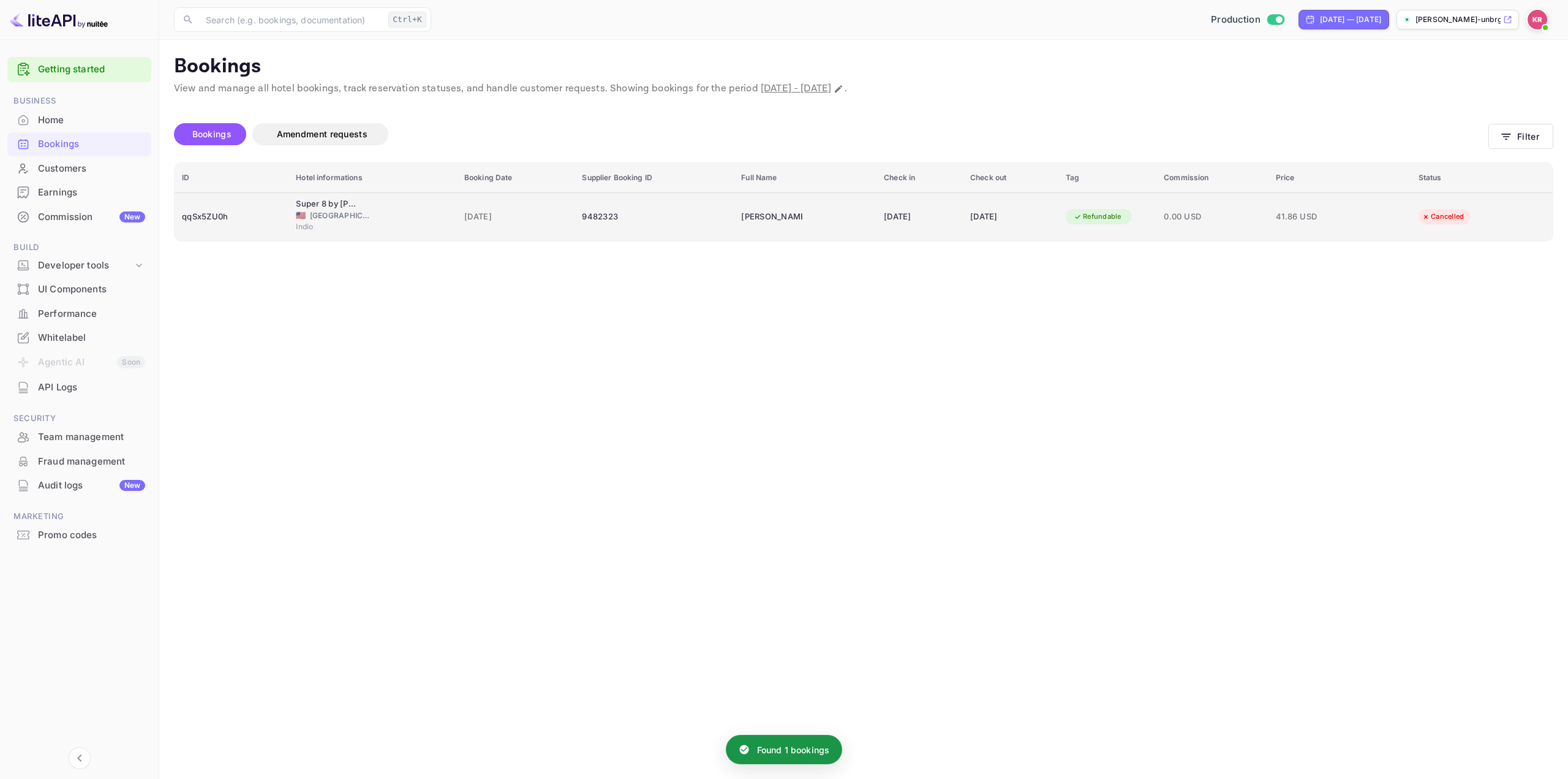
click at [786, 226] on td "Leonardo Vasquez" at bounding box center [805, 216] width 142 height 48
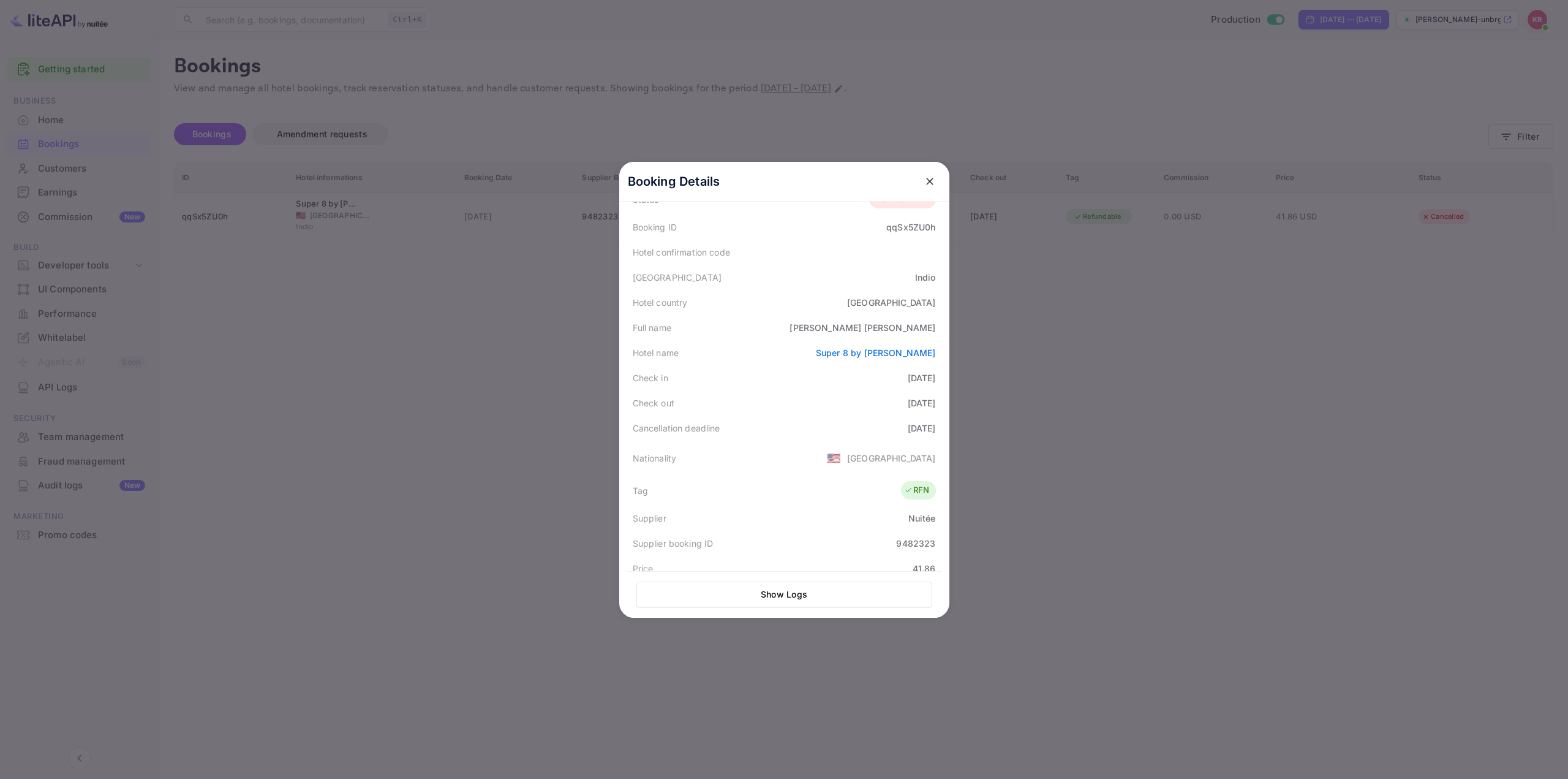
scroll to position [122, 0]
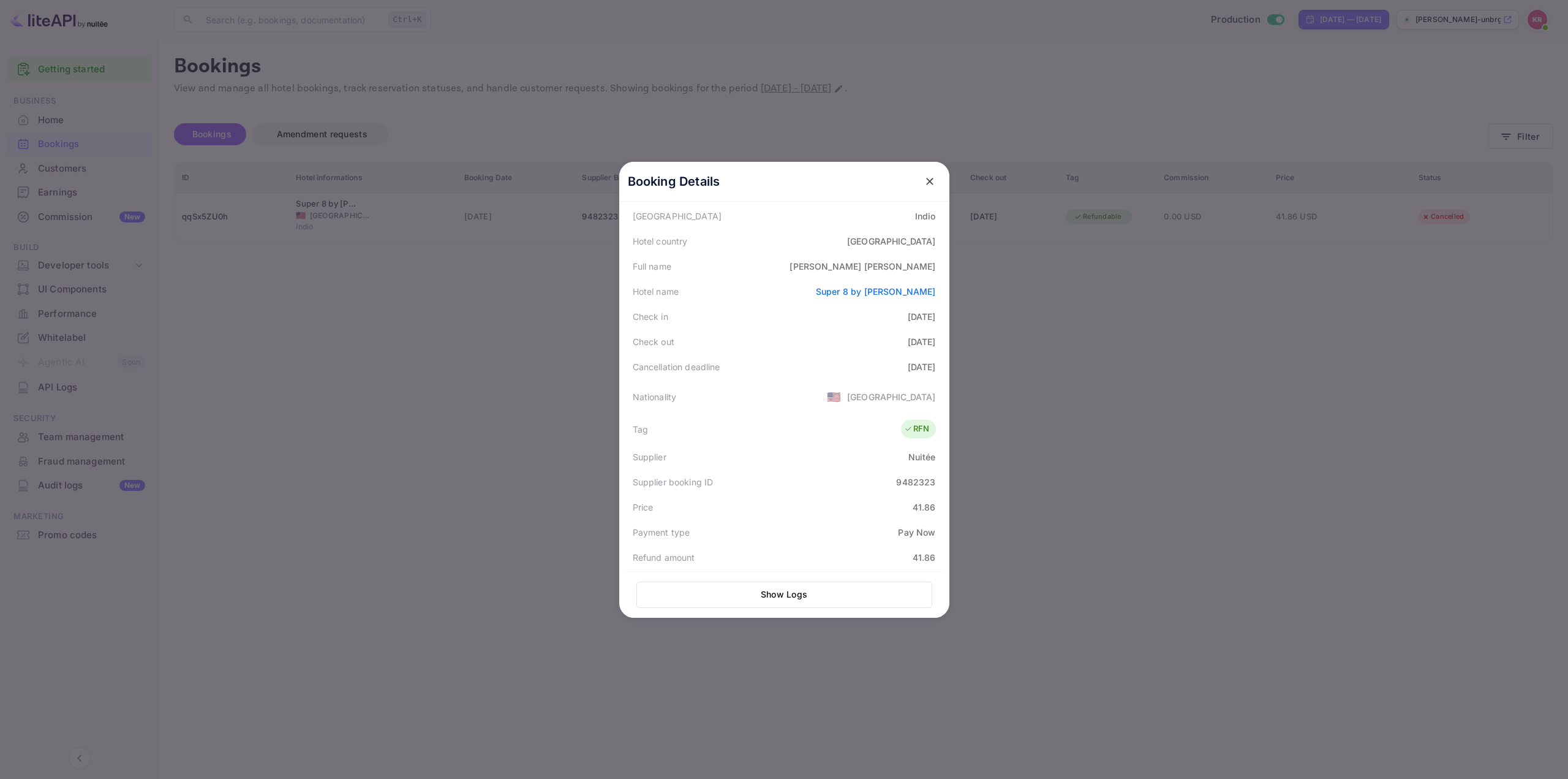
drag, startPoint x: 904, startPoint y: 374, endPoint x: 925, endPoint y: 374, distance: 21.0
click at [925, 374] on div "Cancellation deadline 2025-09-19" at bounding box center [784, 367] width 315 height 25
click at [814, 402] on div "Nationality 🇺🇸 [DEMOGRAPHIC_DATA]" at bounding box center [784, 396] width 315 height 34
click at [814, 414] on div "Payment type Pay Now" at bounding box center [784, 409] width 315 height 25
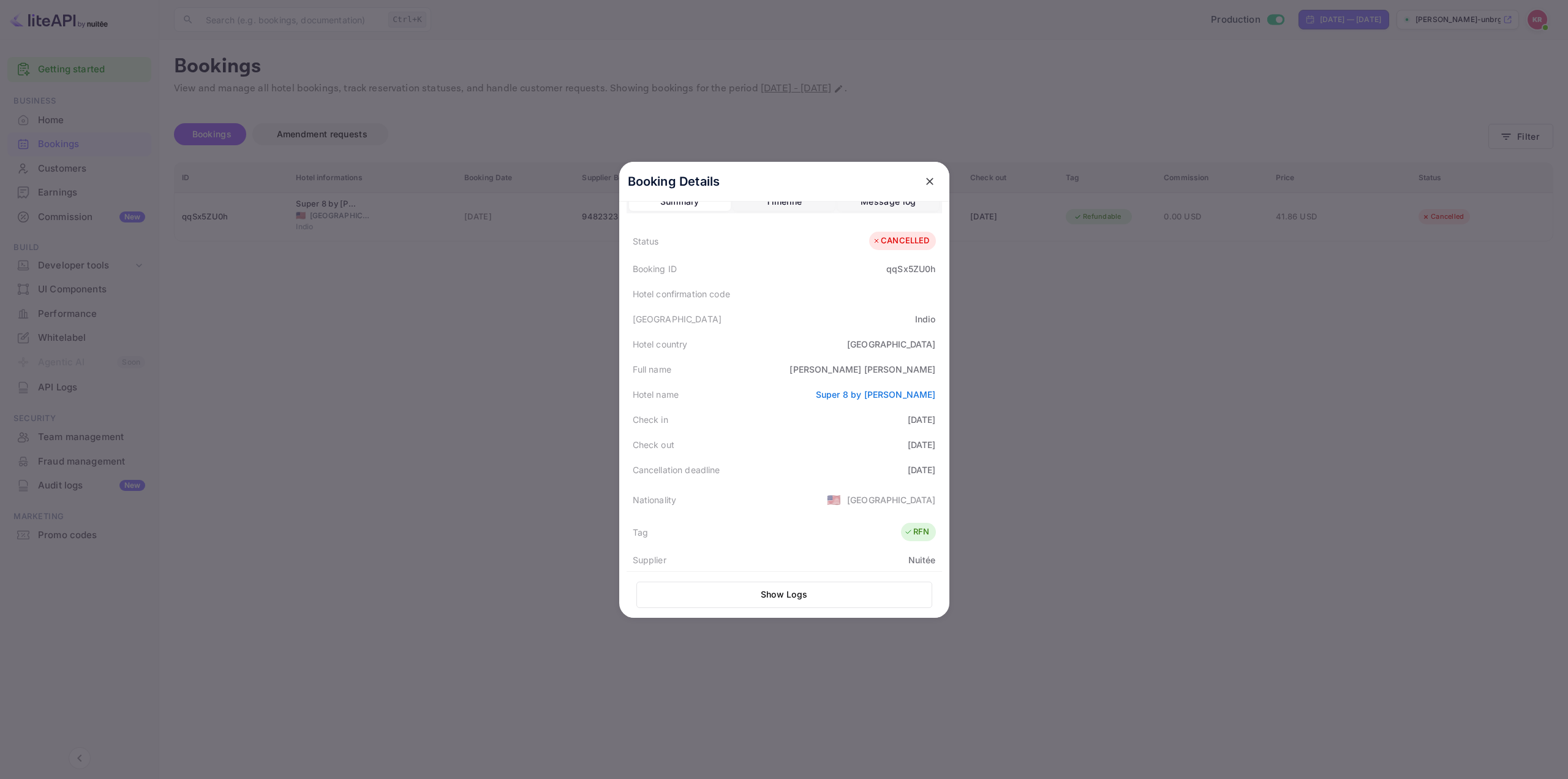
scroll to position [0, 0]
click at [1049, 375] on div at bounding box center [784, 389] width 1568 height 779
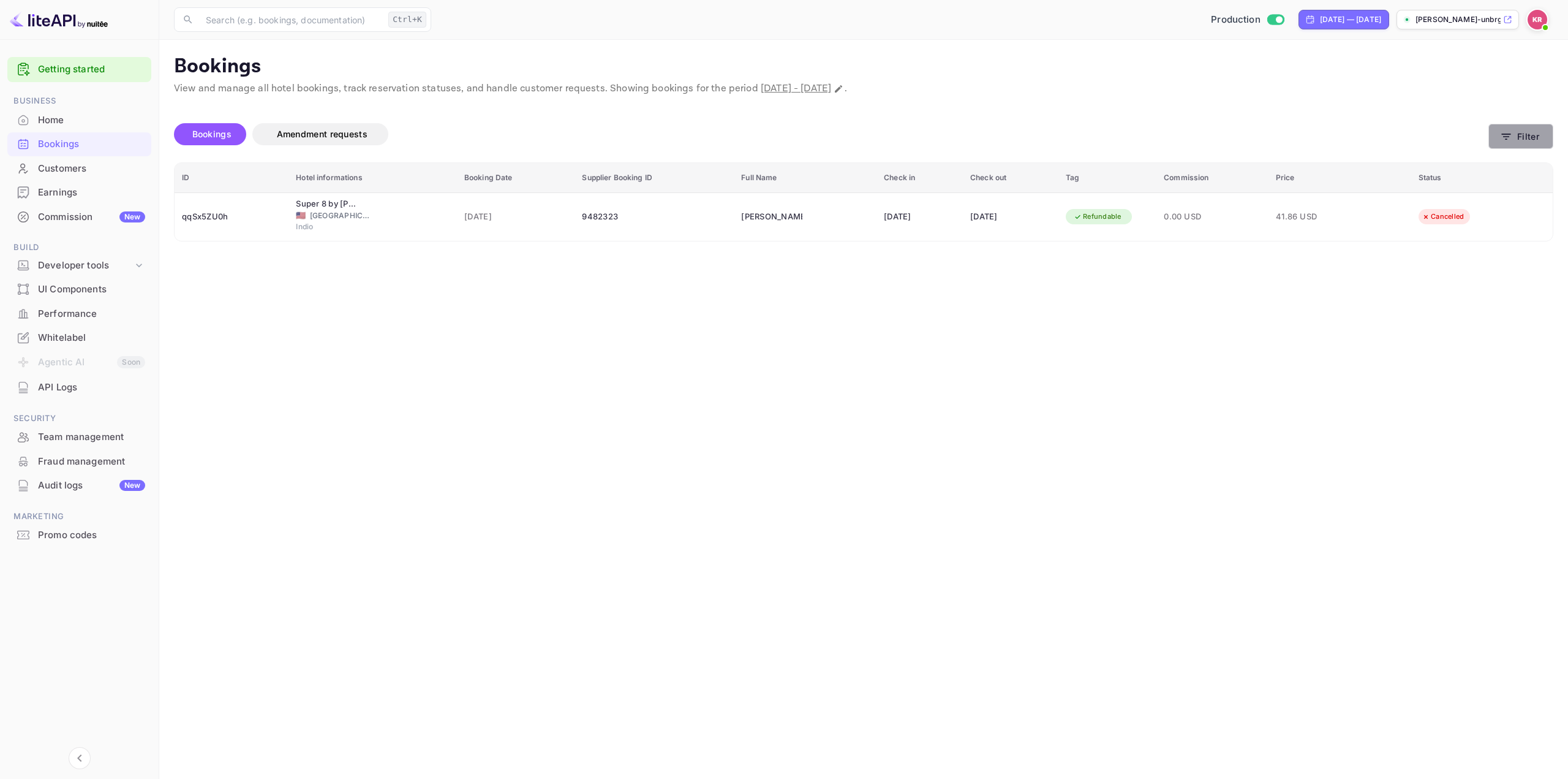
click at [1512, 137] on icon "button" at bounding box center [1506, 136] width 12 height 12
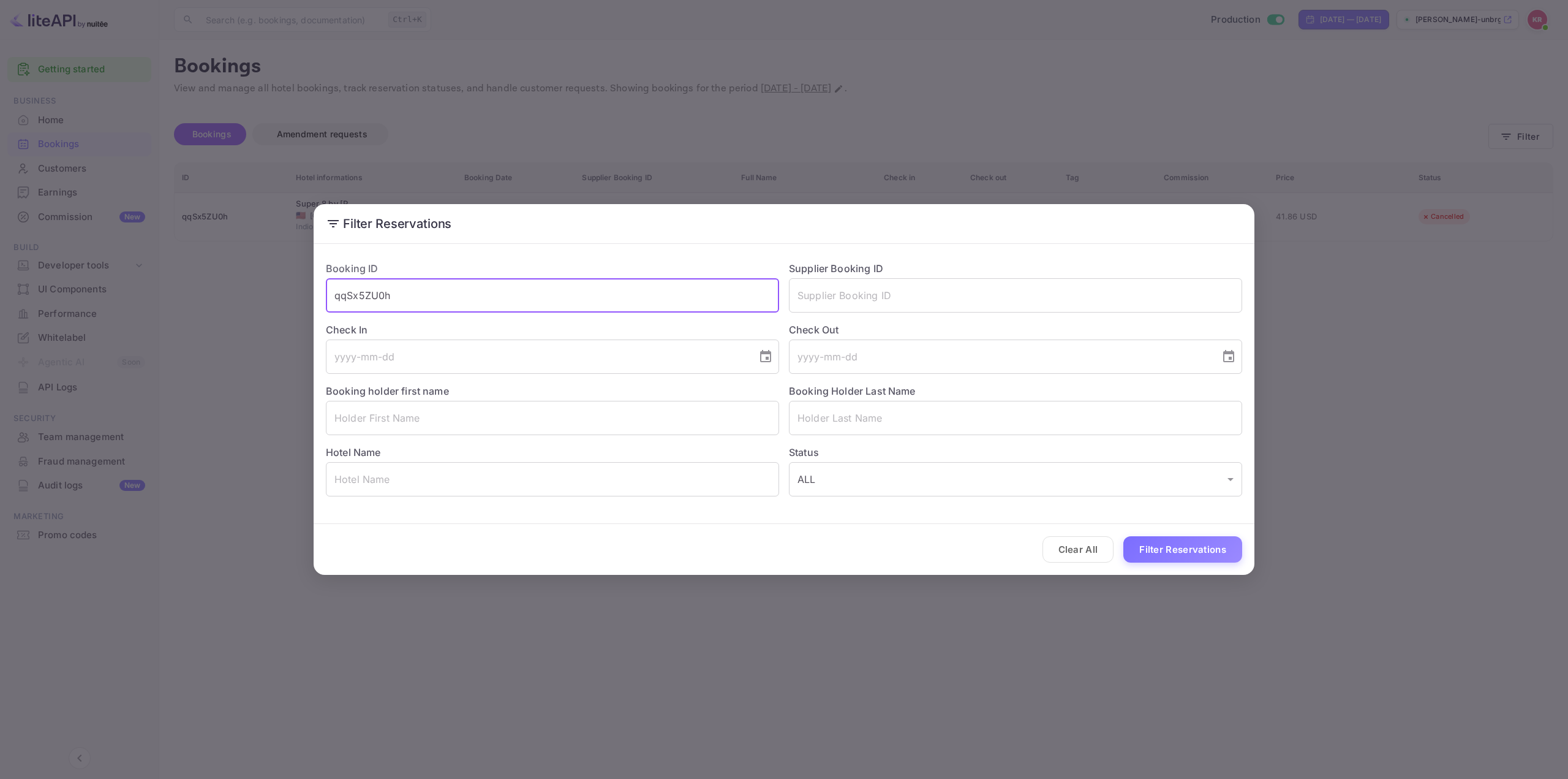
click at [641, 310] on input "qqSx5ZU0h" at bounding box center [552, 295] width 453 height 34
drag, startPoint x: 487, startPoint y: 297, endPoint x: 190, endPoint y: 302, distance: 297.0
click at [205, 302] on div "Filter Reservations Booking ID qqSx5ZU0h ​ Supplier Booking ID ​ Check In ​ Che…" at bounding box center [784, 389] width 1568 height 779
paste input "R6AQKaNgo"
type input "R6AQKaNgo"
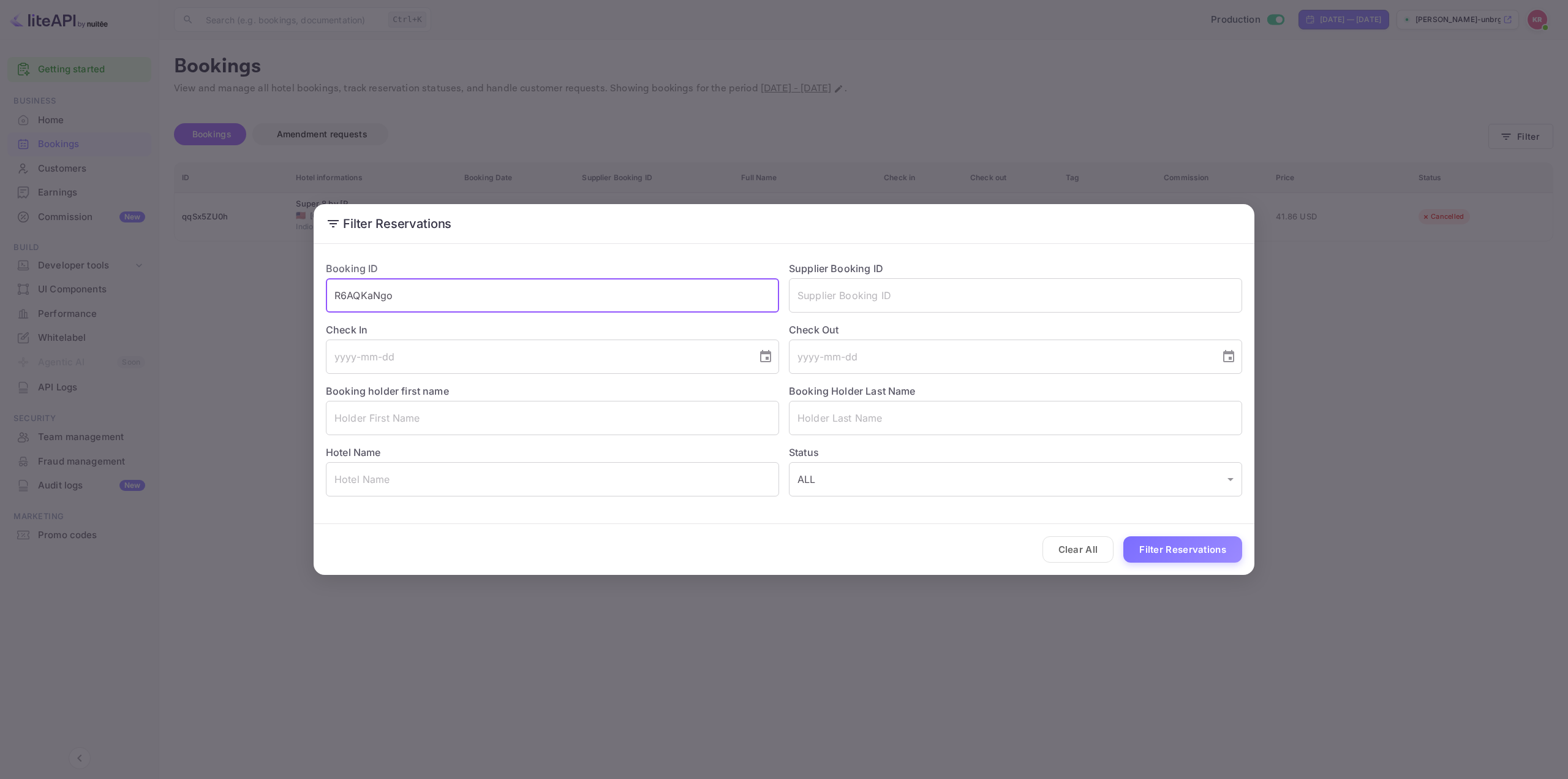
drag, startPoint x: 1188, startPoint y: 552, endPoint x: 1170, endPoint y: 561, distance: 20.1
click at [1188, 552] on button "Filter Reservations" at bounding box center [1183, 549] width 119 height 26
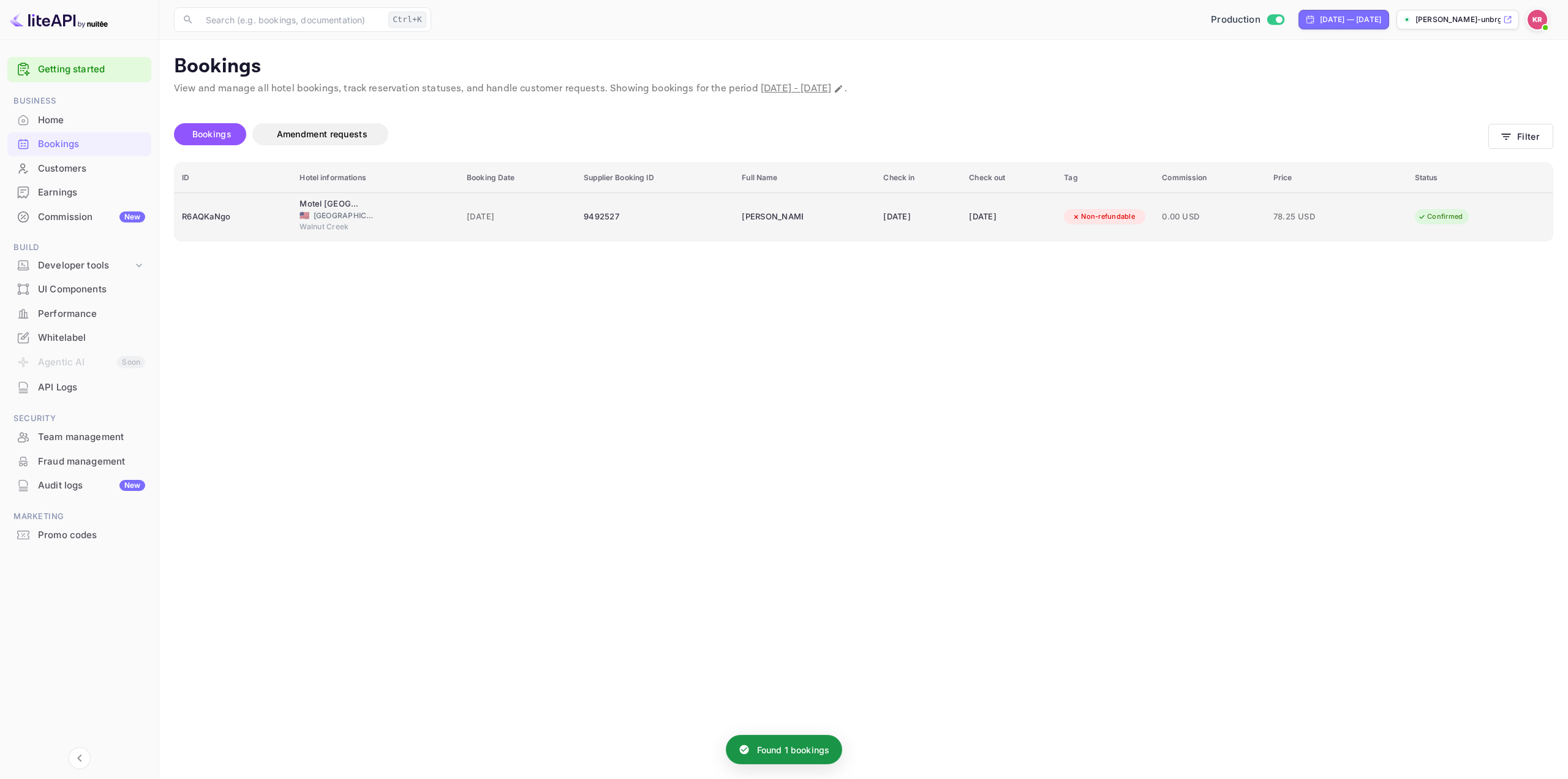
click at [1005, 221] on div "[DATE]" at bounding box center [1008, 216] width 80 height 20
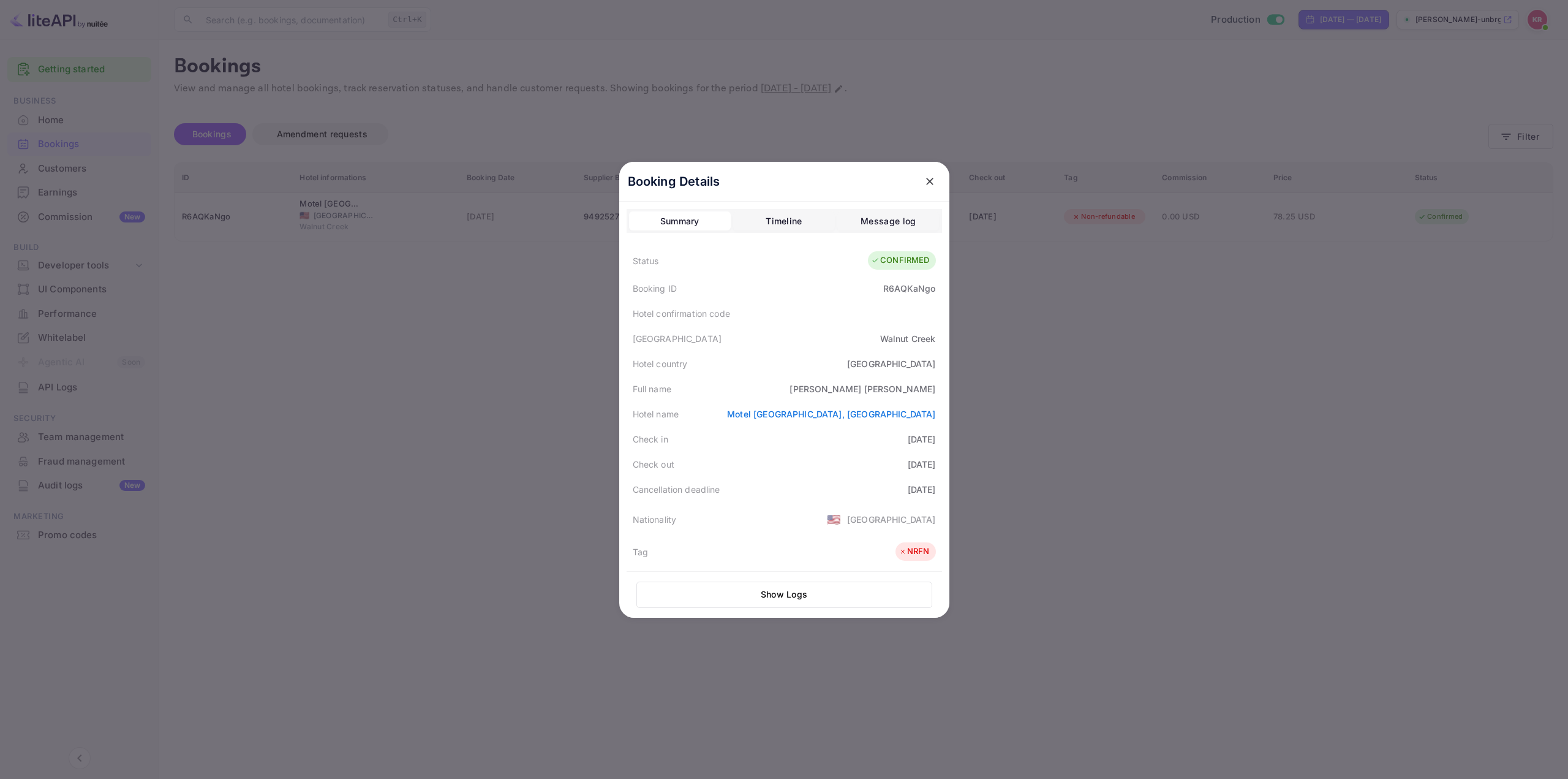
click at [924, 184] on icon "close" at bounding box center [930, 181] width 12 height 12
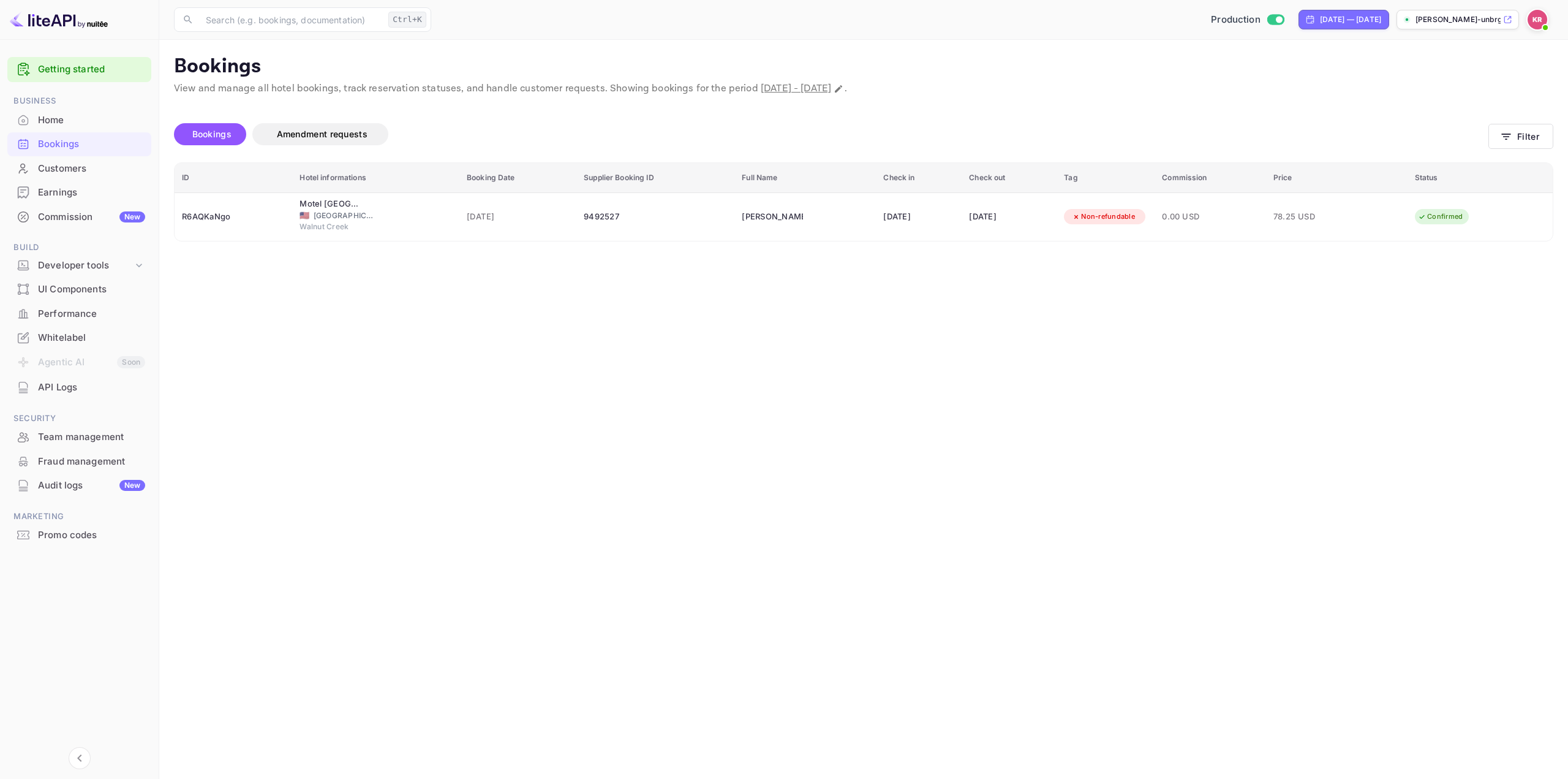
click at [1083, 362] on main "Bookings View and manage all hotel bookings, track reservation statuses, and ha…" at bounding box center [863, 409] width 1409 height 739
click at [740, 431] on main "Bookings View and manage all hotel bookings, track reservation statuses, and ha…" at bounding box center [863, 409] width 1409 height 739
click at [463, 375] on main "Bookings View and manage all hotel bookings, track reservation statuses, and ha…" at bounding box center [863, 409] width 1409 height 739
